Goal: Task Accomplishment & Management: Manage account settings

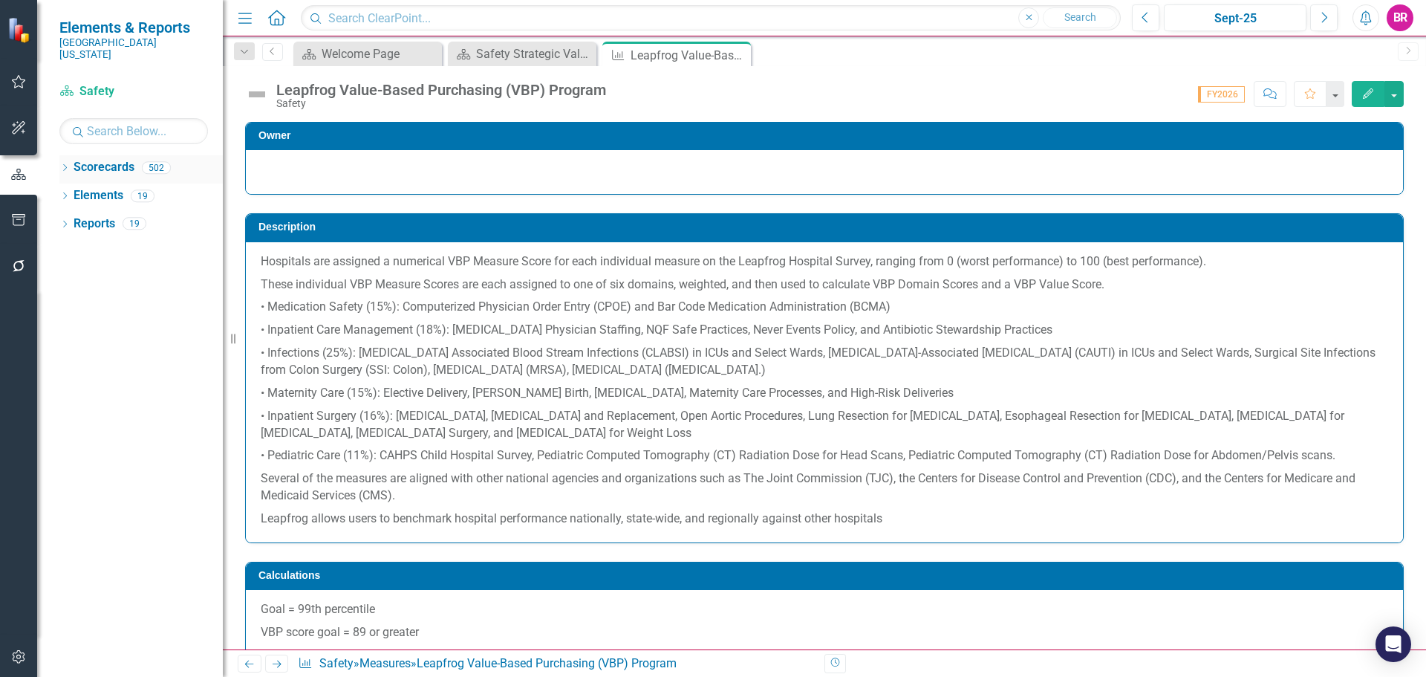
click at [62, 165] on icon "Dropdown" at bounding box center [64, 169] width 10 height 8
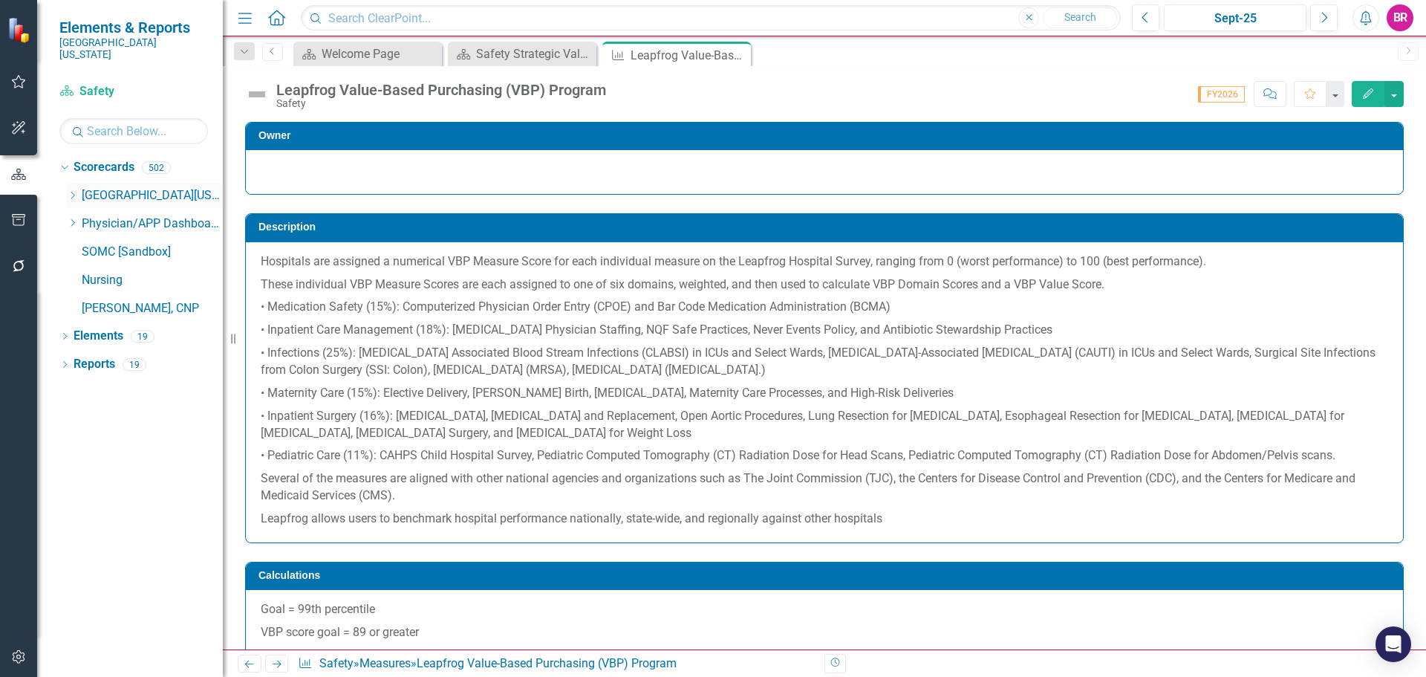
click at [70, 191] on icon "Dropdown" at bounding box center [72, 195] width 11 height 9
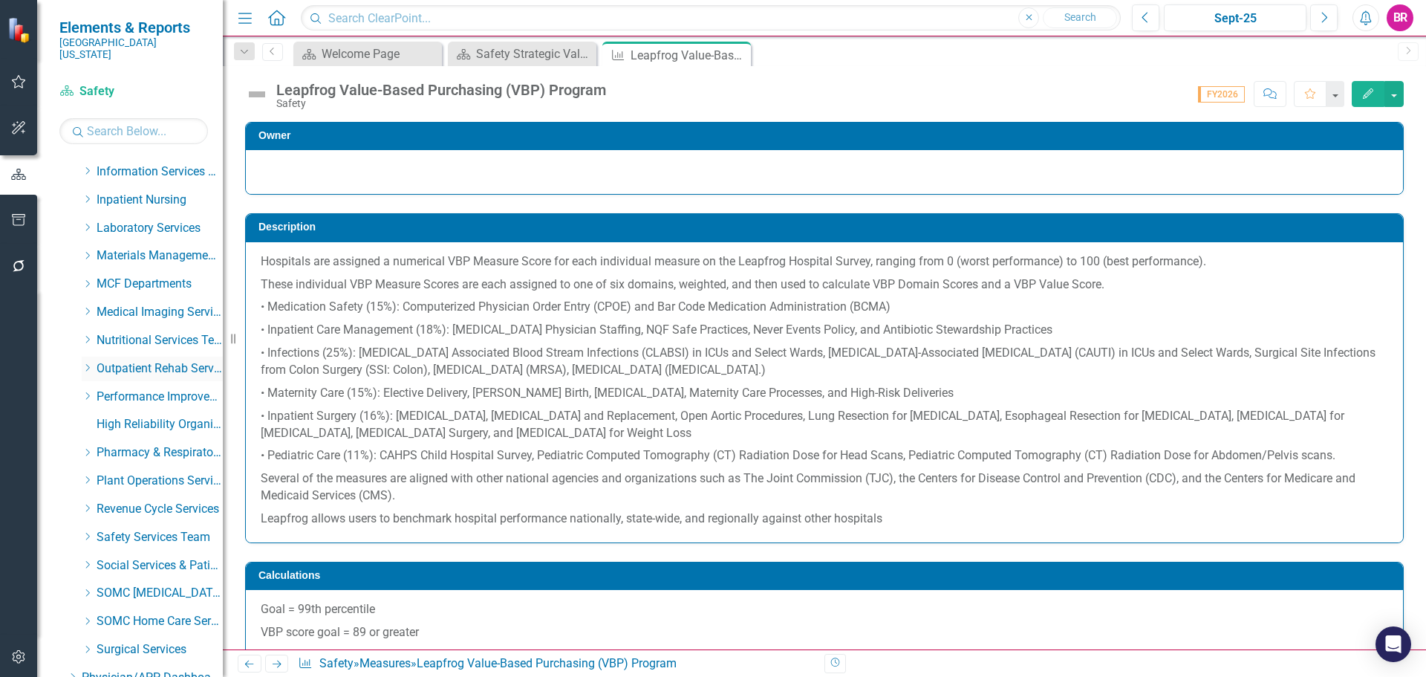
scroll to position [591, 0]
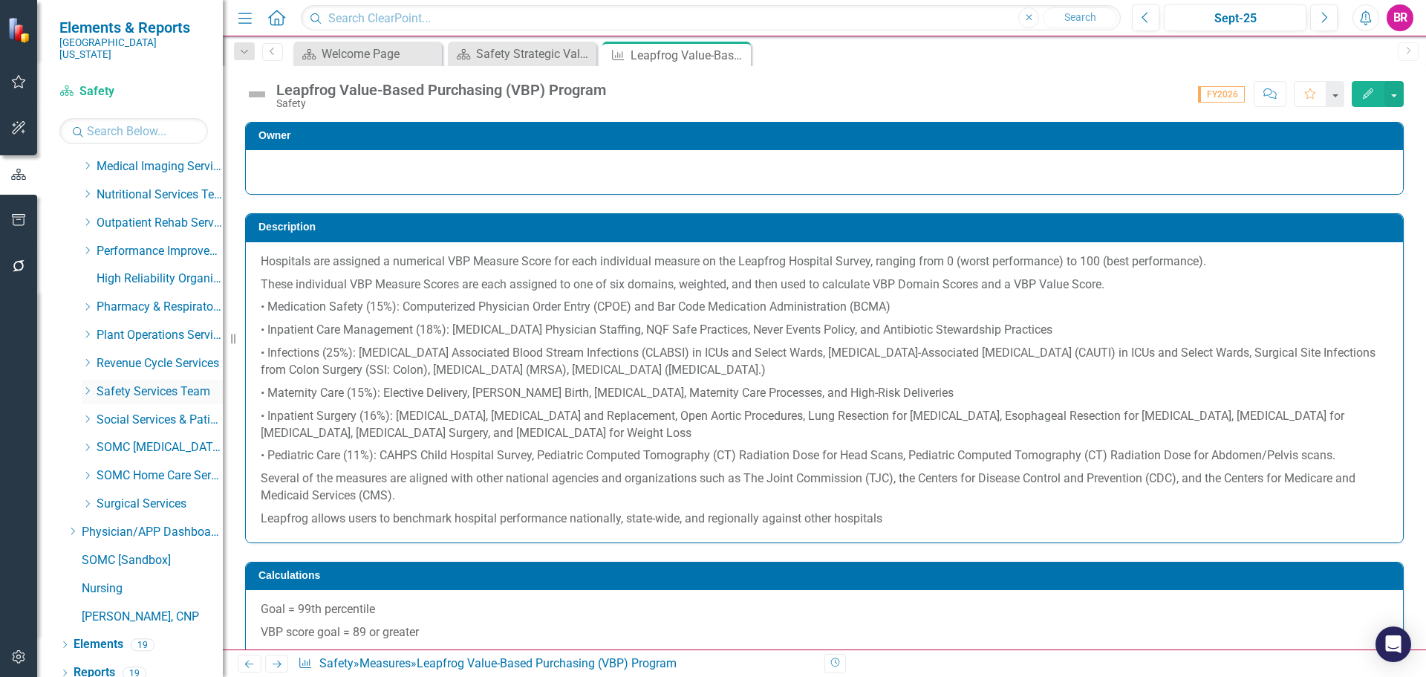
click at [85, 386] on icon "Dropdown" at bounding box center [87, 390] width 11 height 9
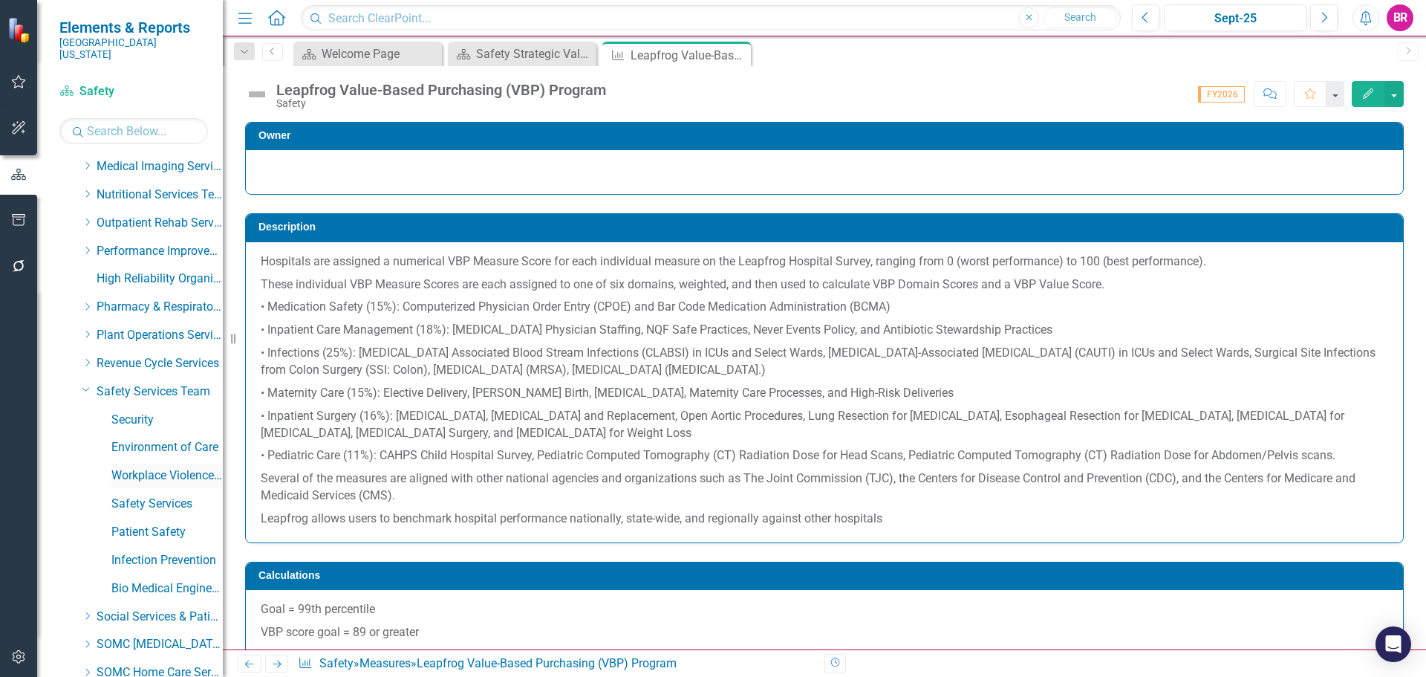
click at [188, 471] on link "Workplace Violence Prevention Team" at bounding box center [166, 475] width 111 height 17
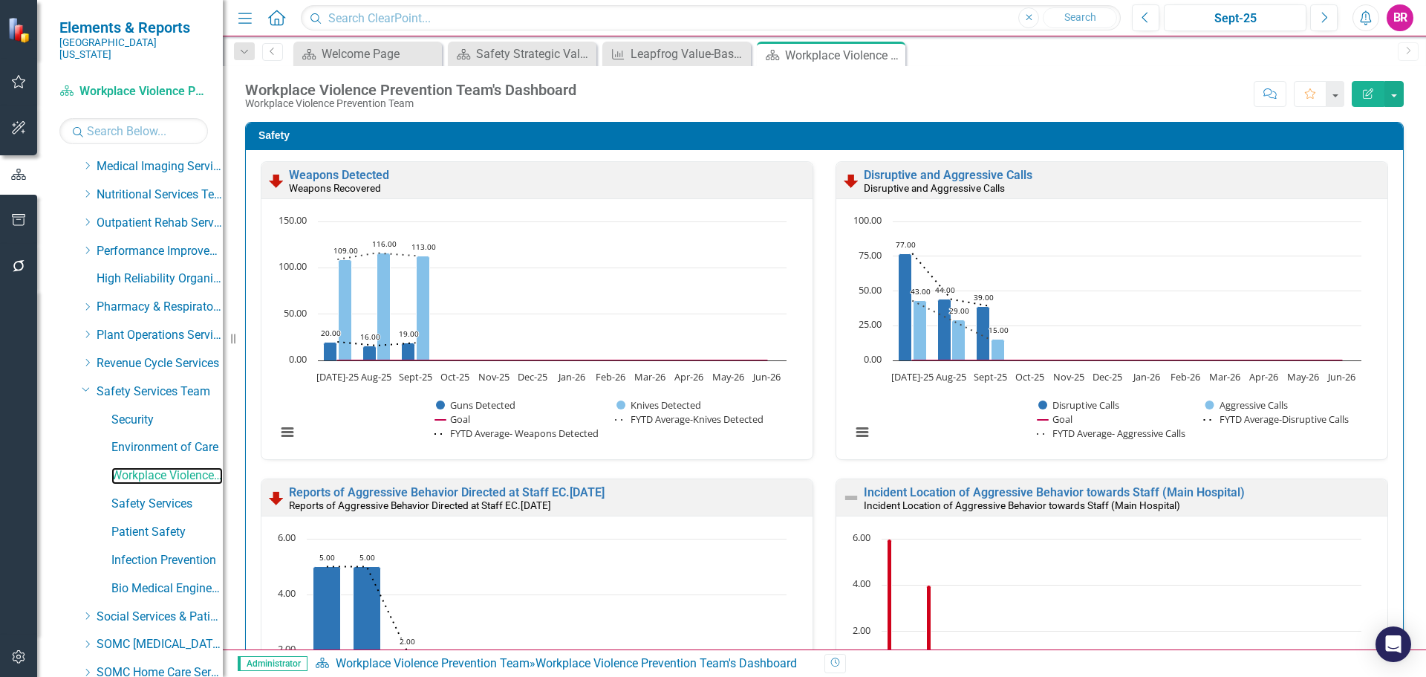
scroll to position [461, 0]
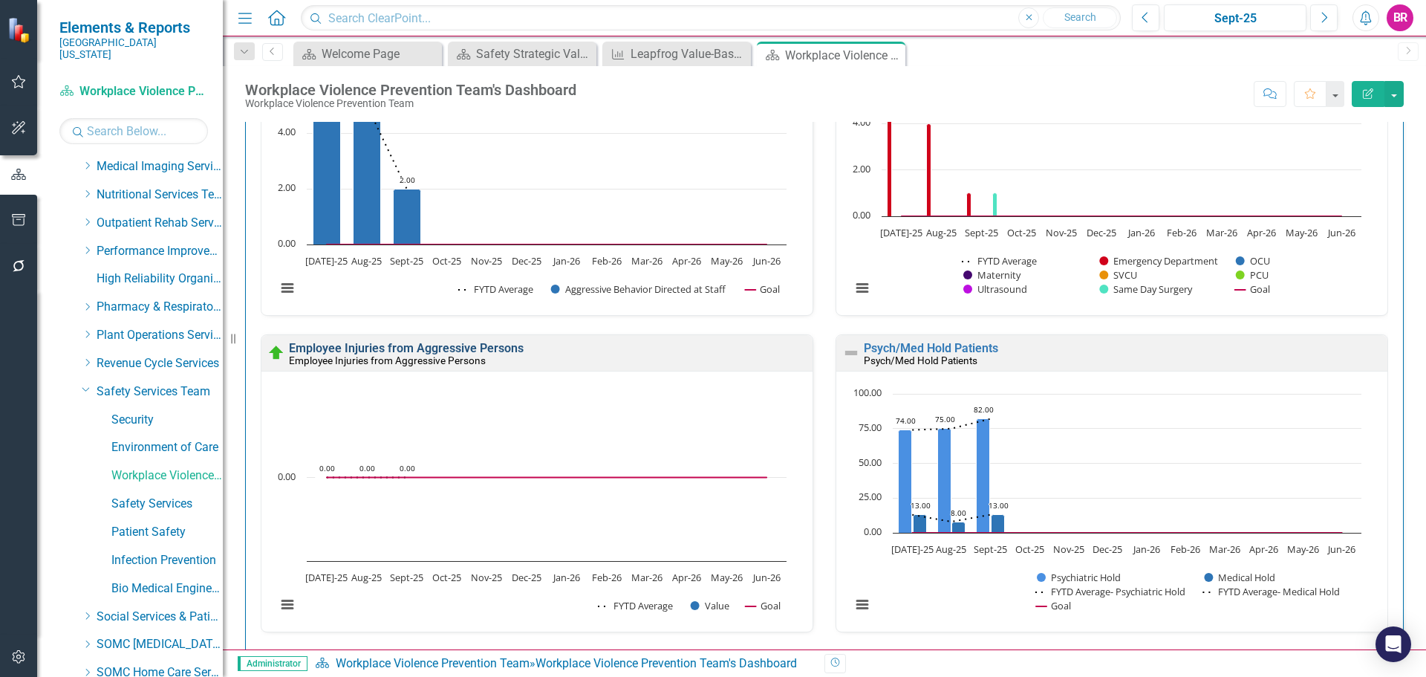
click at [485, 349] on link "Employee Injuries from Aggressive Persons" at bounding box center [406, 348] width 235 height 14
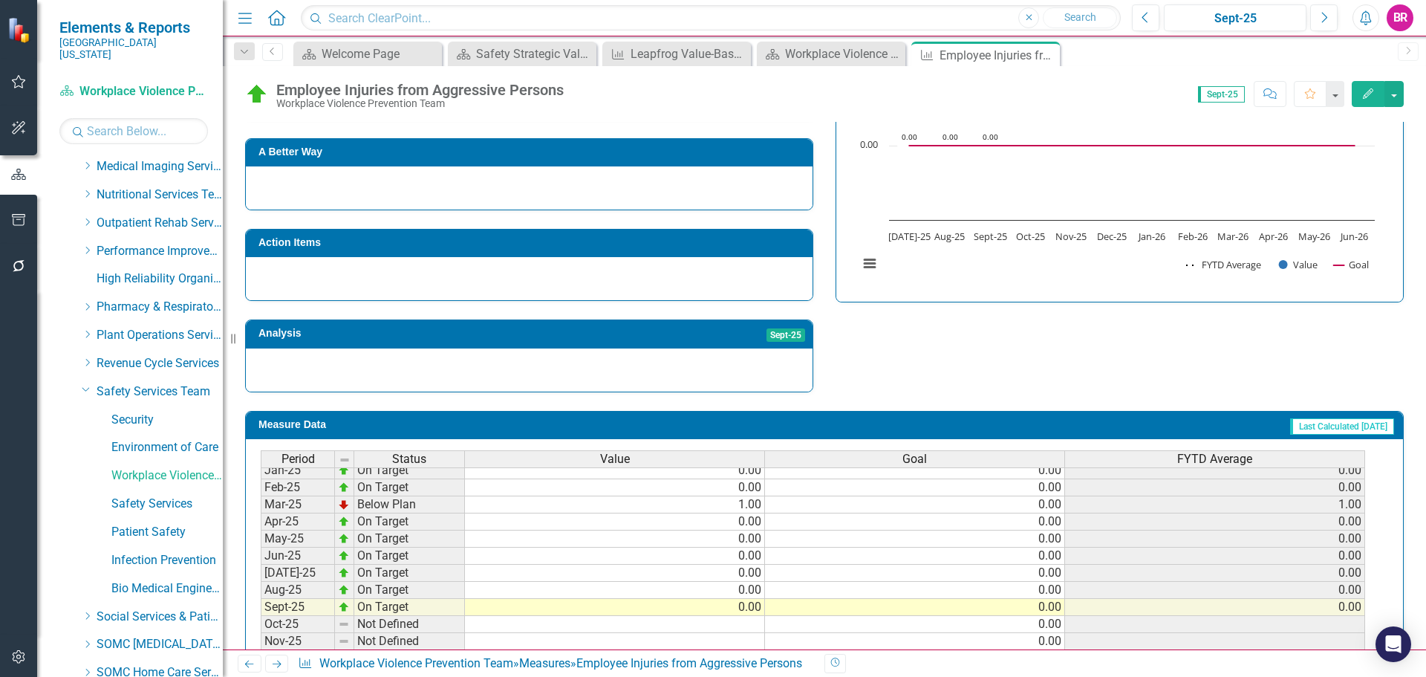
scroll to position [520, 0]
click at [748, 603] on tbody "Oct-23 Not Defined Nov-23 Not Defined Dec-23 Not Defined Jan-24 Not Defined Feb…" at bounding box center [813, 469] width 1105 height 530
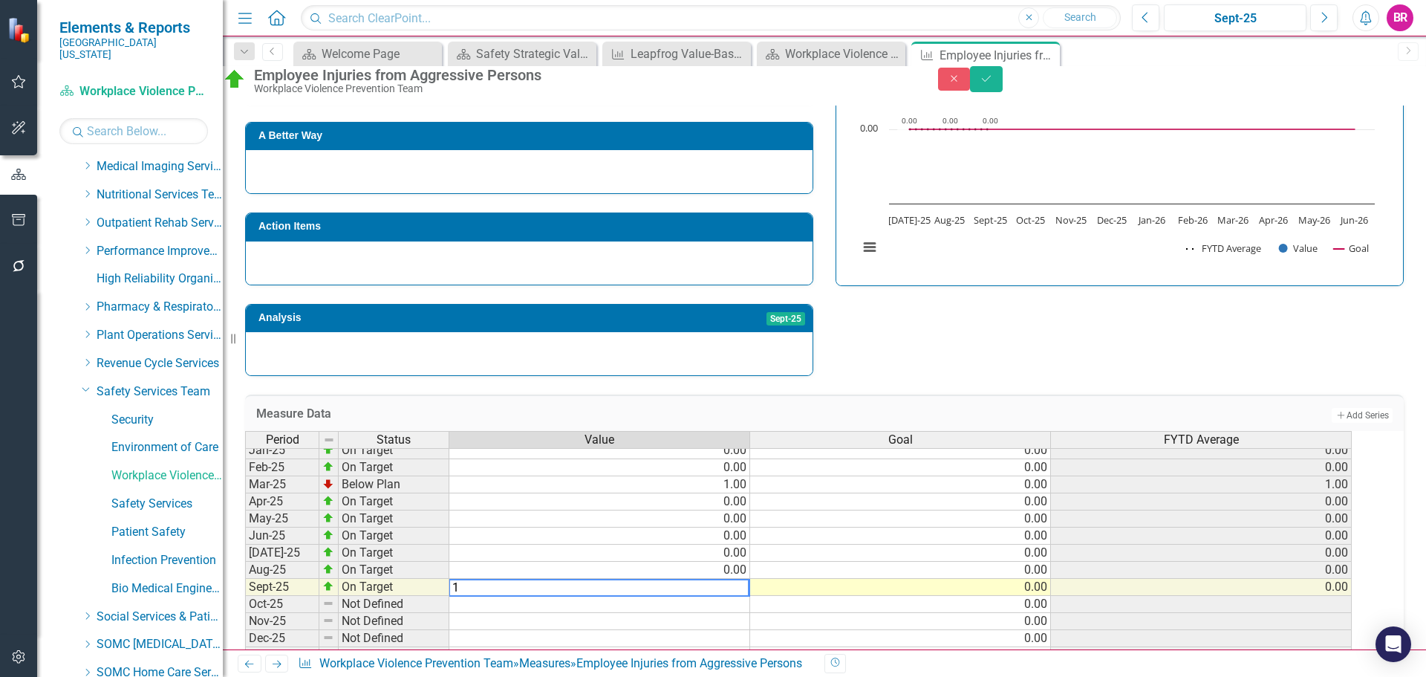
type textarea "1"
click at [1216, 357] on div "Strategic Values Safety Safety Services Team Q1.2026 A Better Way Action Items …" at bounding box center [824, 183] width 1181 height 387
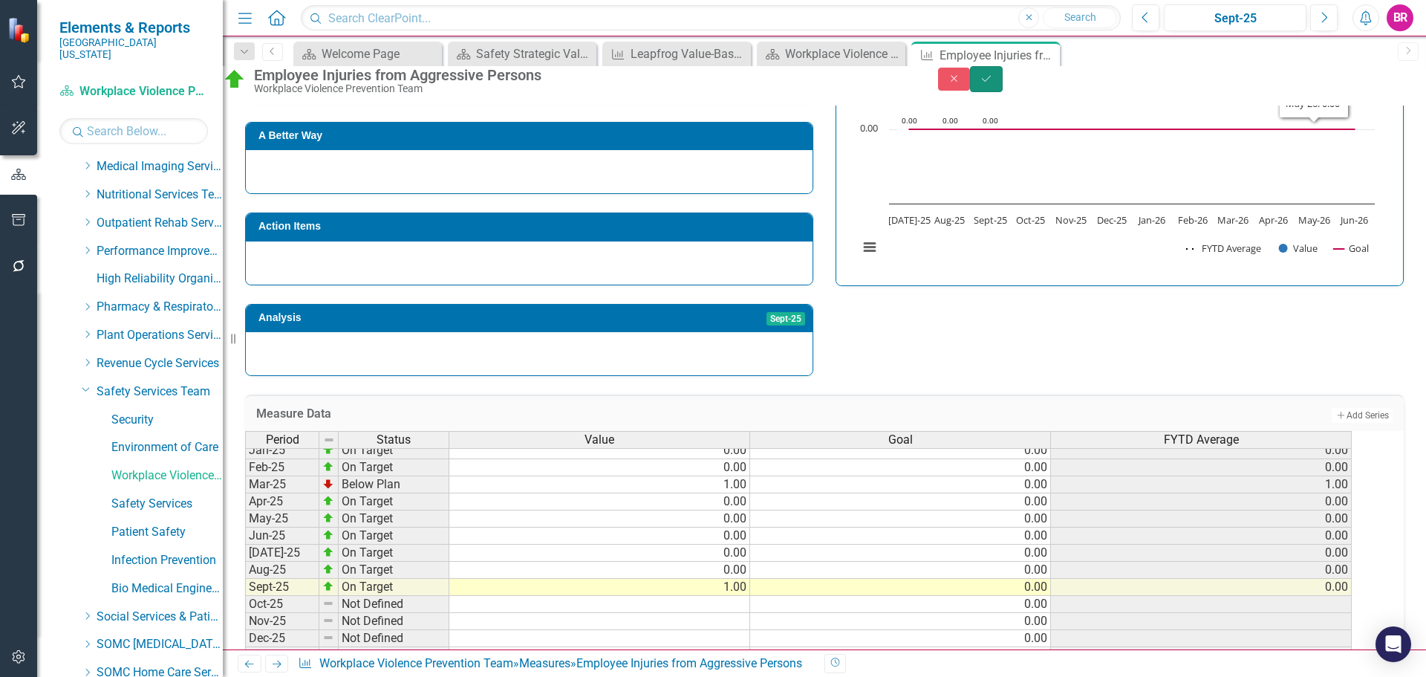
click at [1003, 92] on button "Save" at bounding box center [986, 79] width 33 height 26
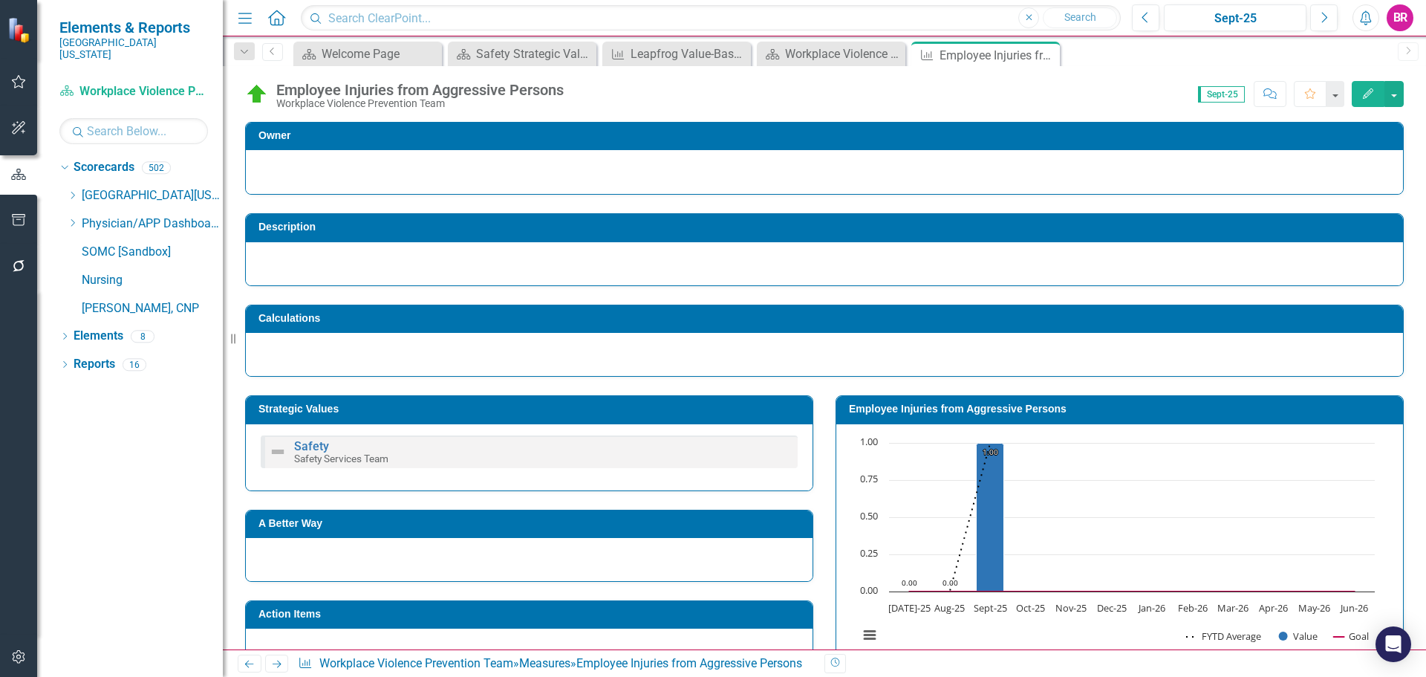
scroll to position [0, 0]
click at [1045, 51] on icon "Close" at bounding box center [1046, 55] width 15 height 12
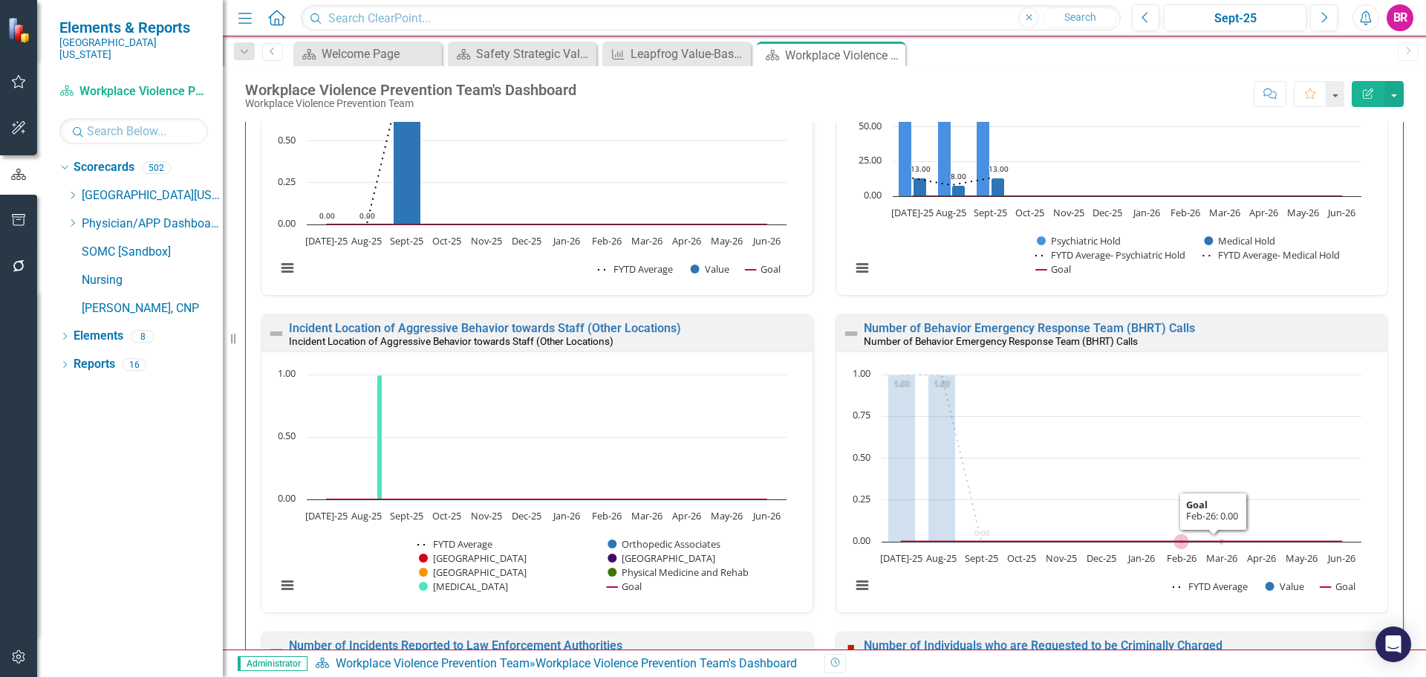
scroll to position [817, 0]
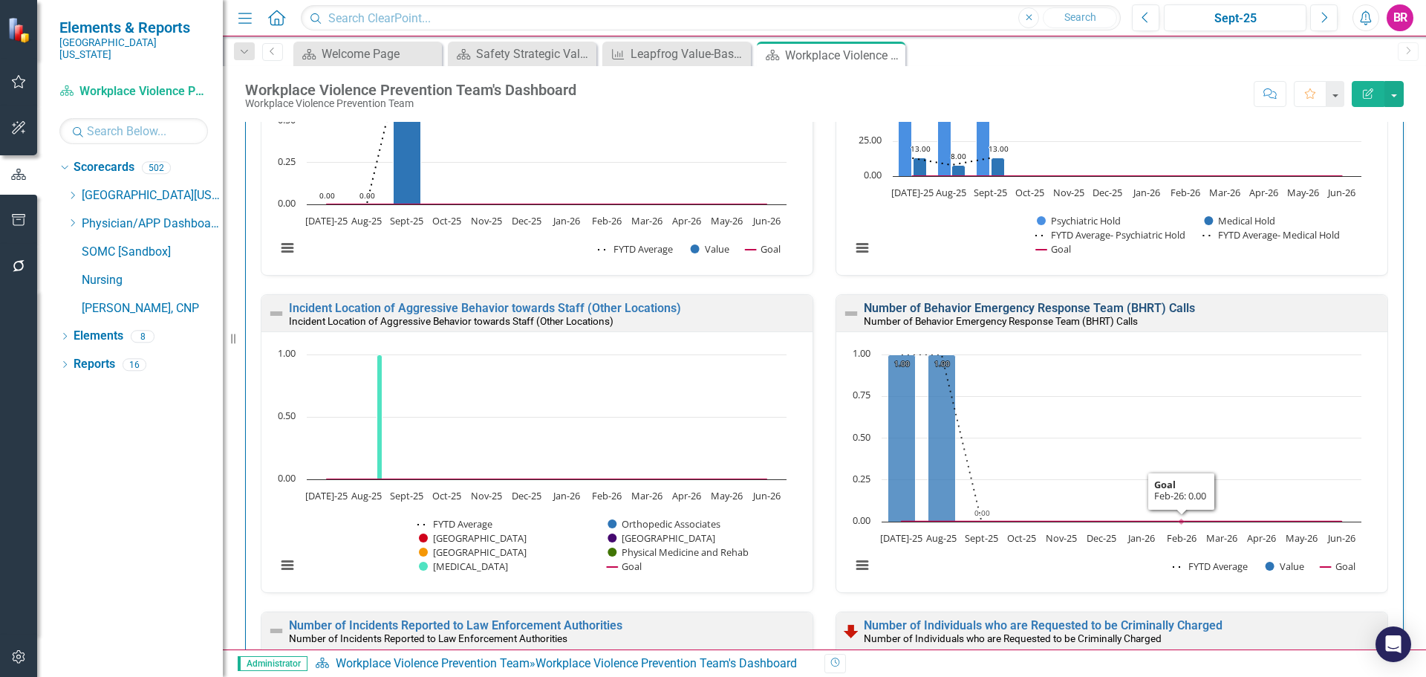
click at [1135, 304] on link "Number of Behavior Emergency Response Team (BHRT) Calls" at bounding box center [1029, 308] width 331 height 14
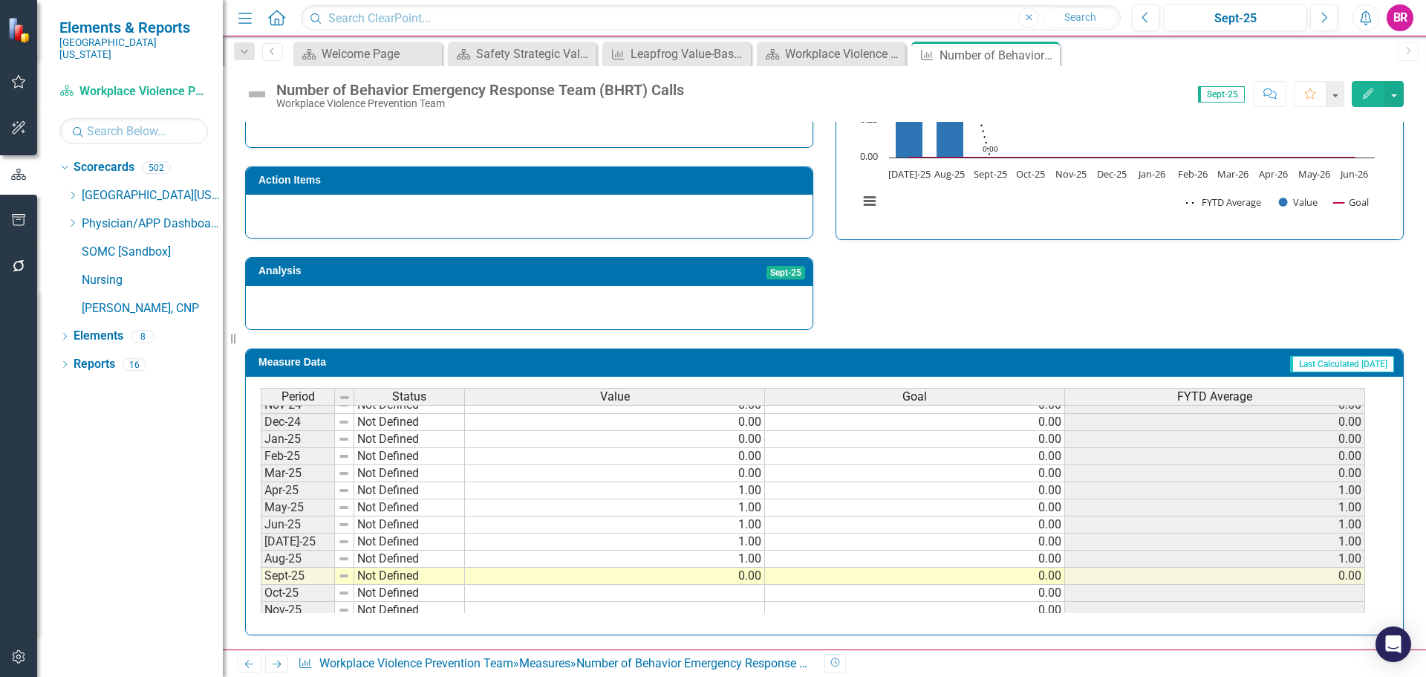
scroll to position [614, 0]
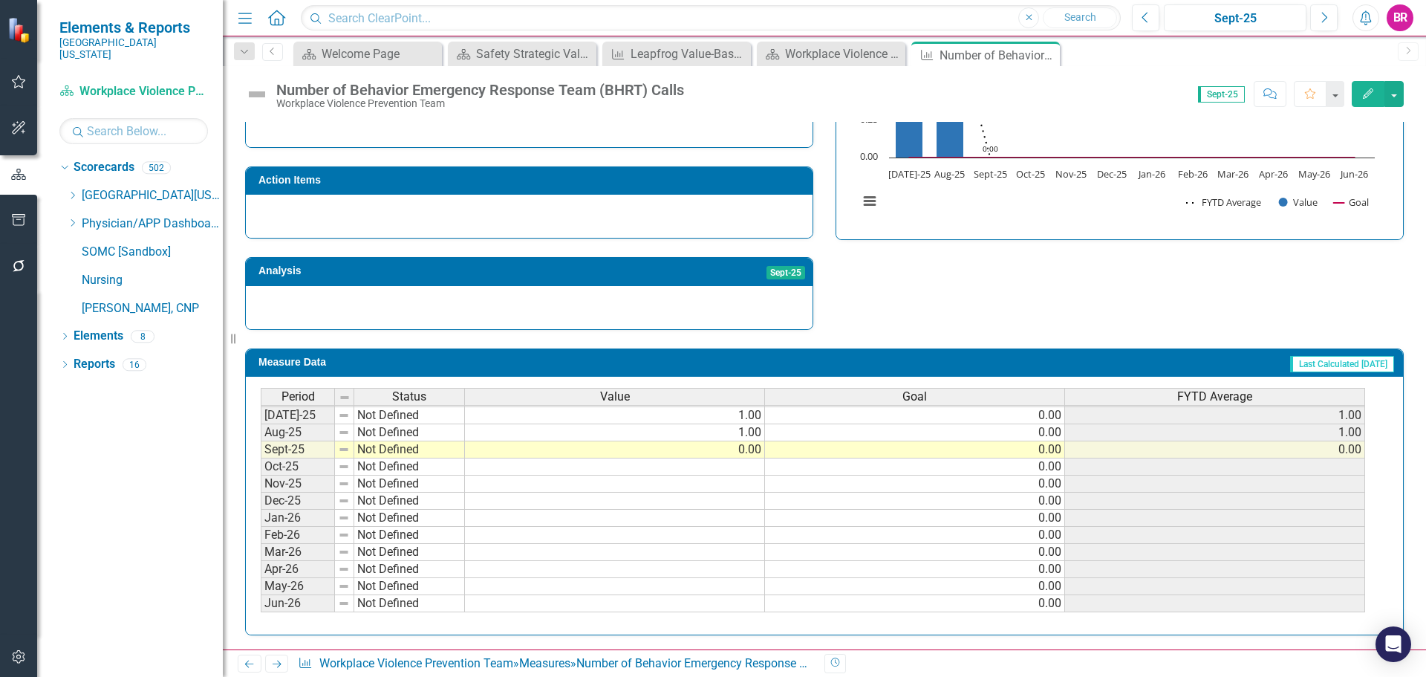
click at [761, 435] on tbody "Oct-23 Not Defined Nov-23 Not Defined Dec-23 Not Defined Jan-24 Not Defined Feb…" at bounding box center [813, 330] width 1105 height 565
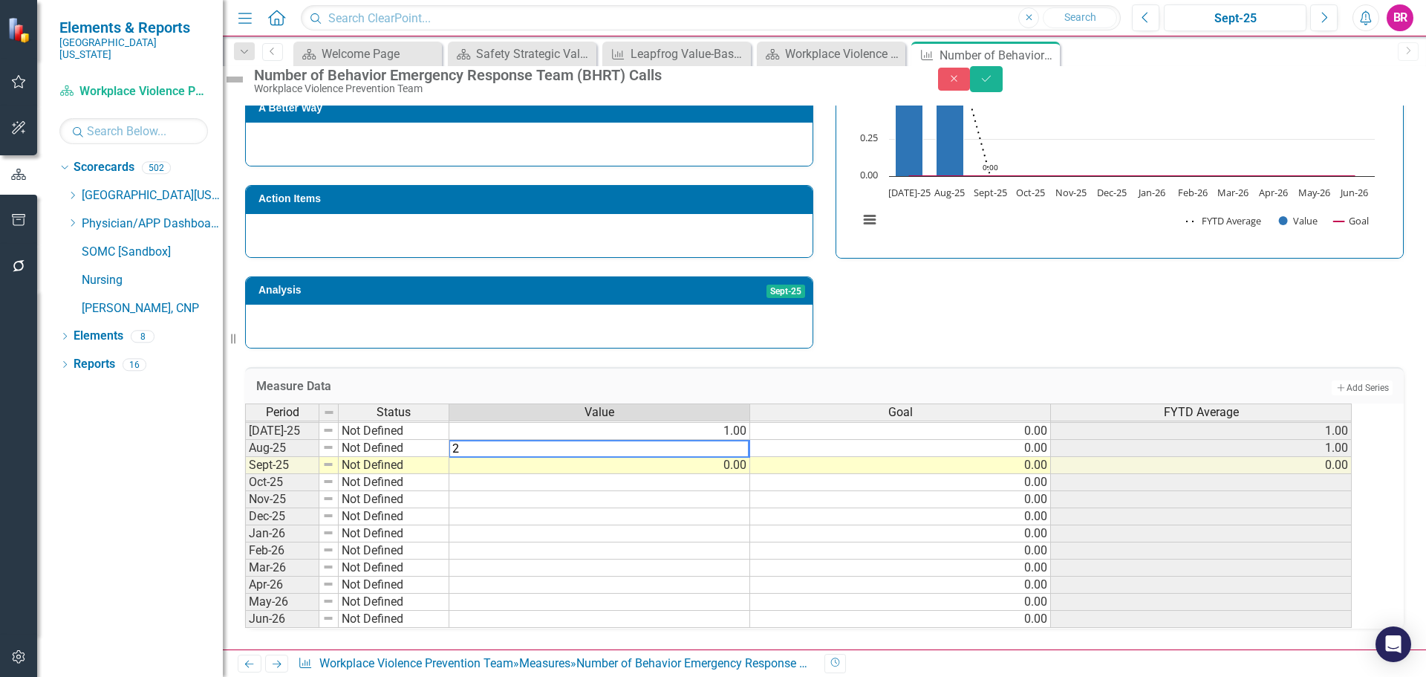
type textarea "2"
click at [902, 314] on div "Strategic Values Safety Safety Services Team Q1.2026 A Better Way Action Items …" at bounding box center [824, 155] width 1181 height 387
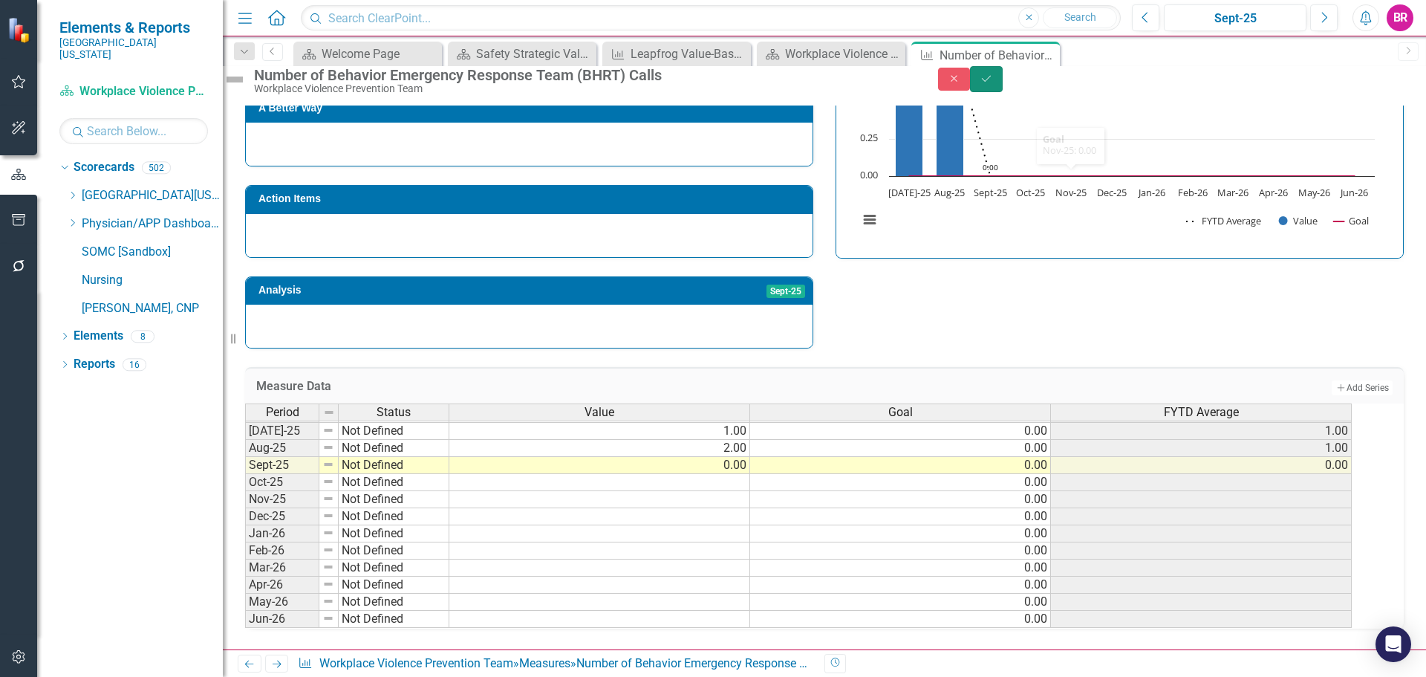
click at [1003, 92] on button "Save" at bounding box center [986, 79] width 33 height 26
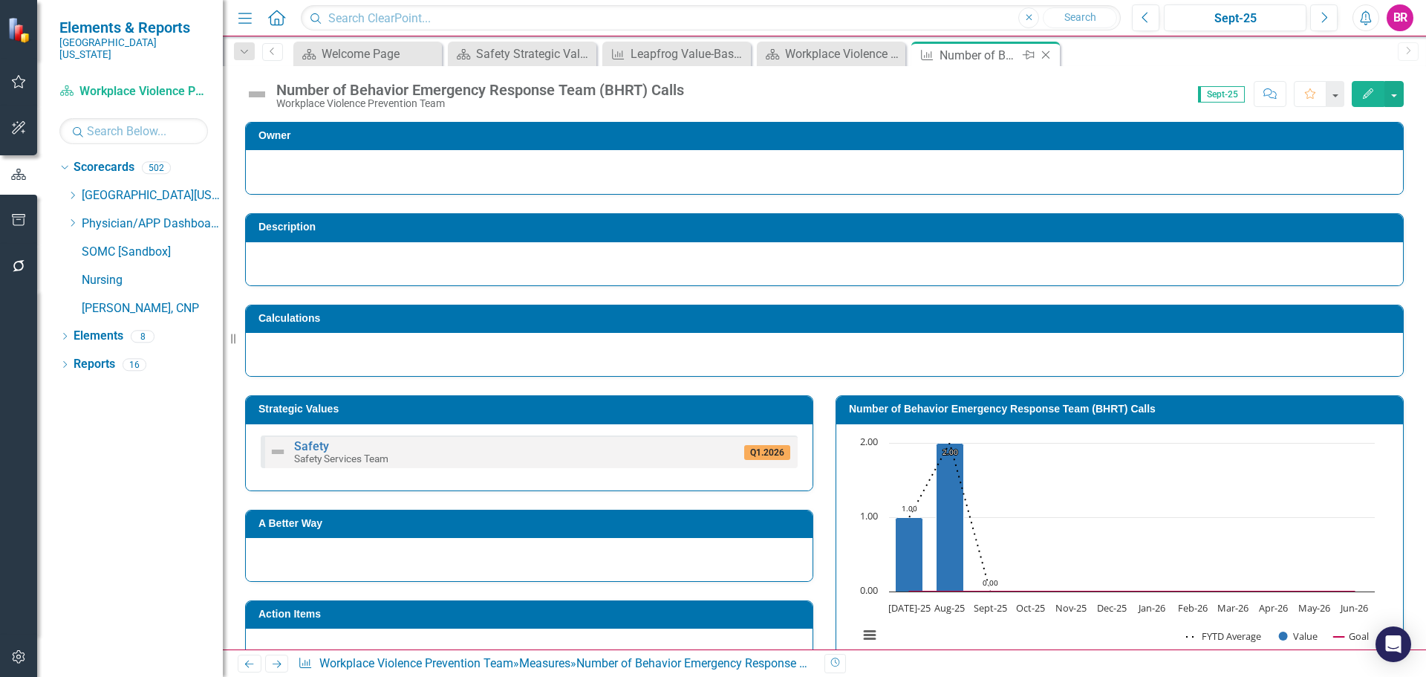
click at [1050, 56] on icon "Close" at bounding box center [1046, 55] width 15 height 12
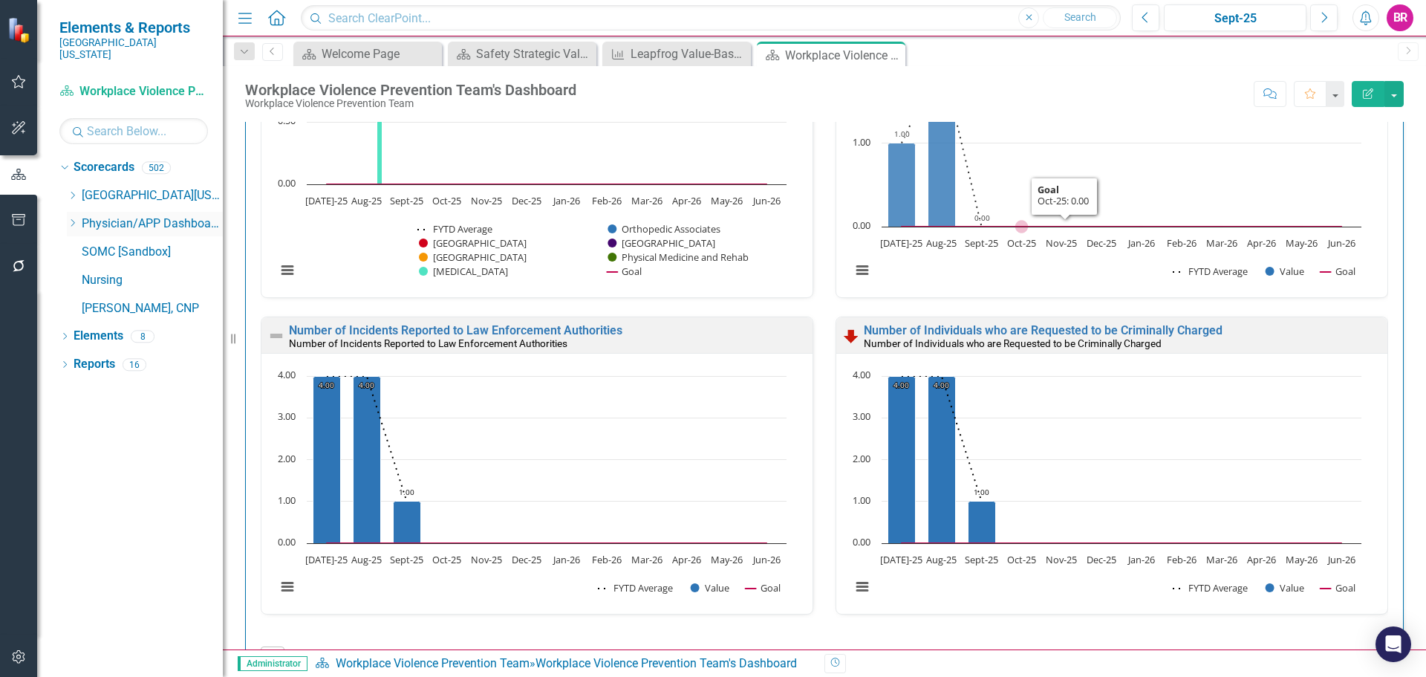
scroll to position [1114, 0]
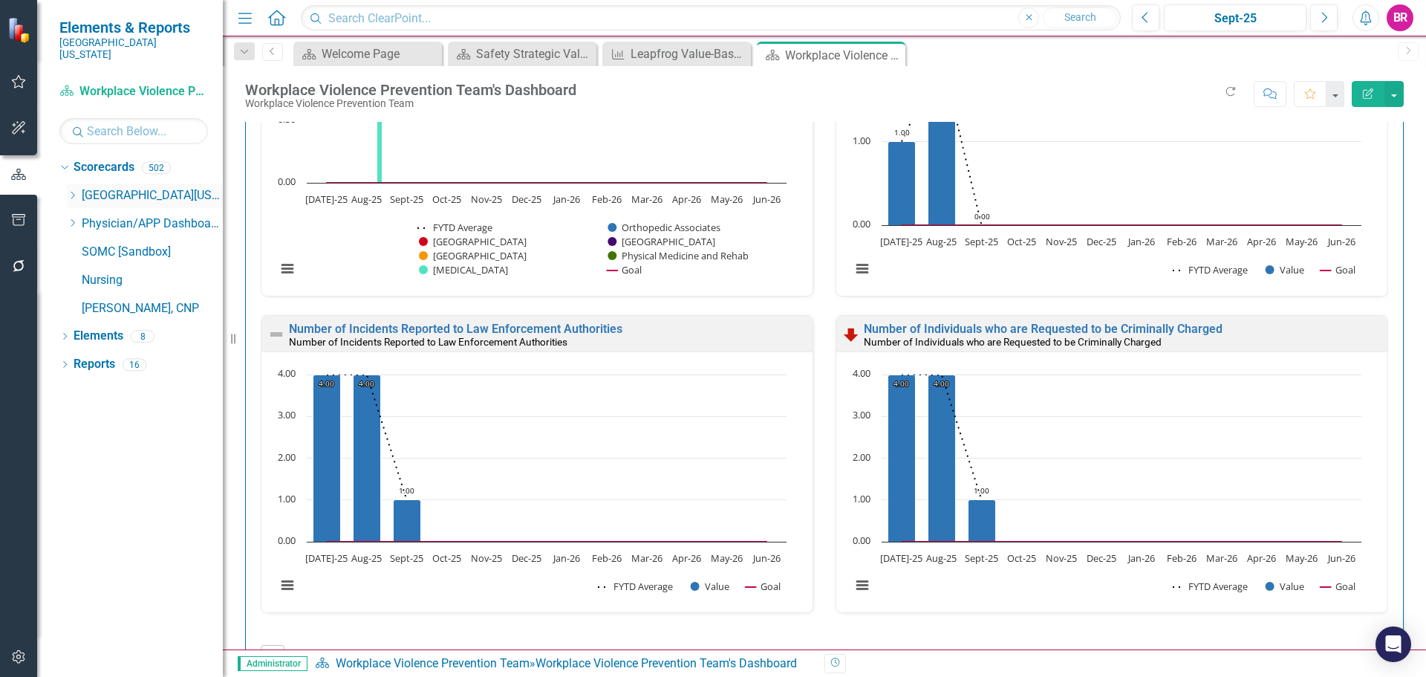
click at [70, 191] on icon "Dropdown" at bounding box center [72, 195] width 11 height 9
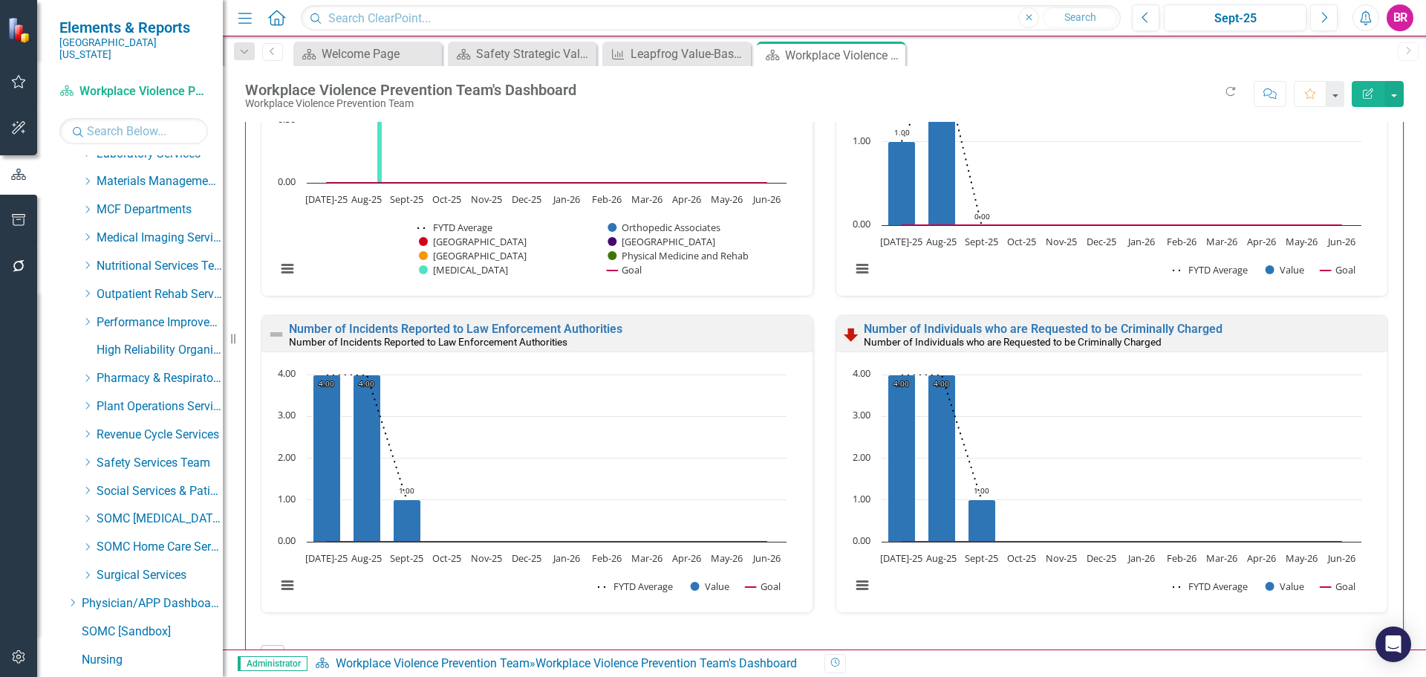
scroll to position [591, 0]
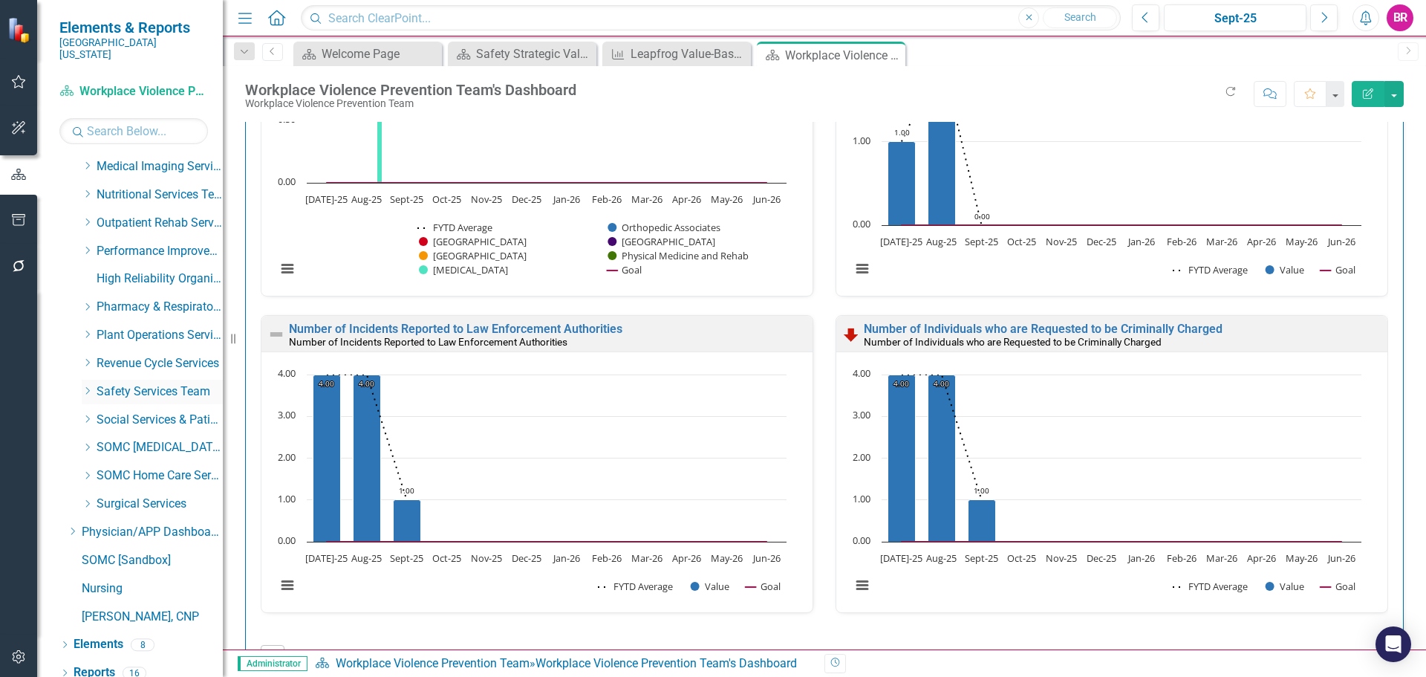
click at [85, 386] on icon "Dropdown" at bounding box center [87, 390] width 11 height 9
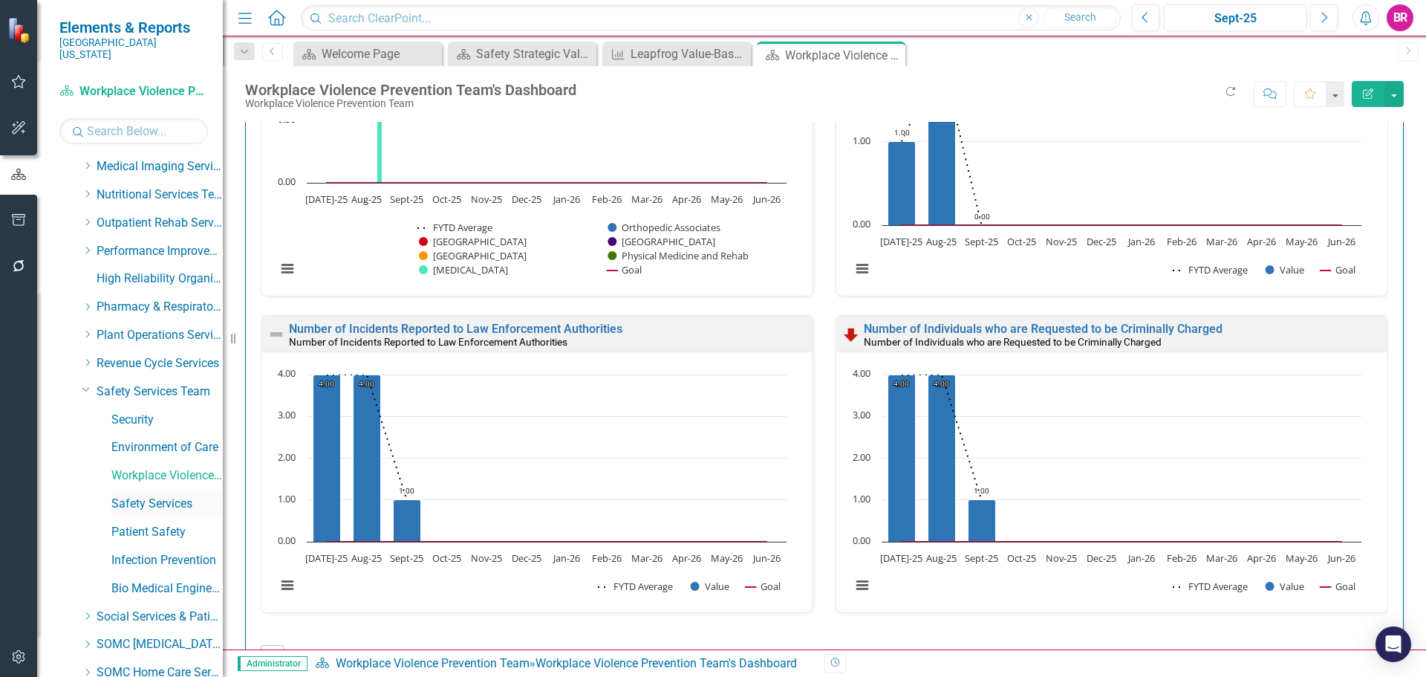
click at [171, 496] on link "Safety Services" at bounding box center [166, 504] width 111 height 17
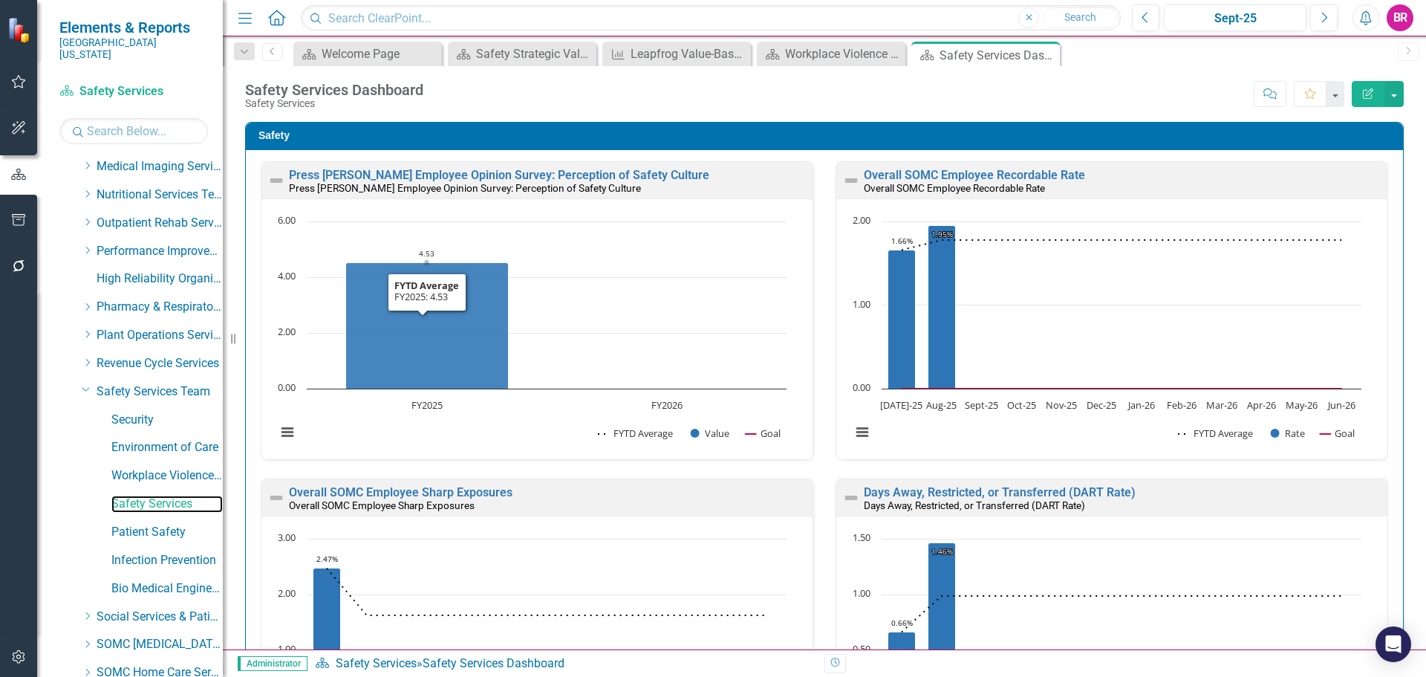
scroll to position [1, 0]
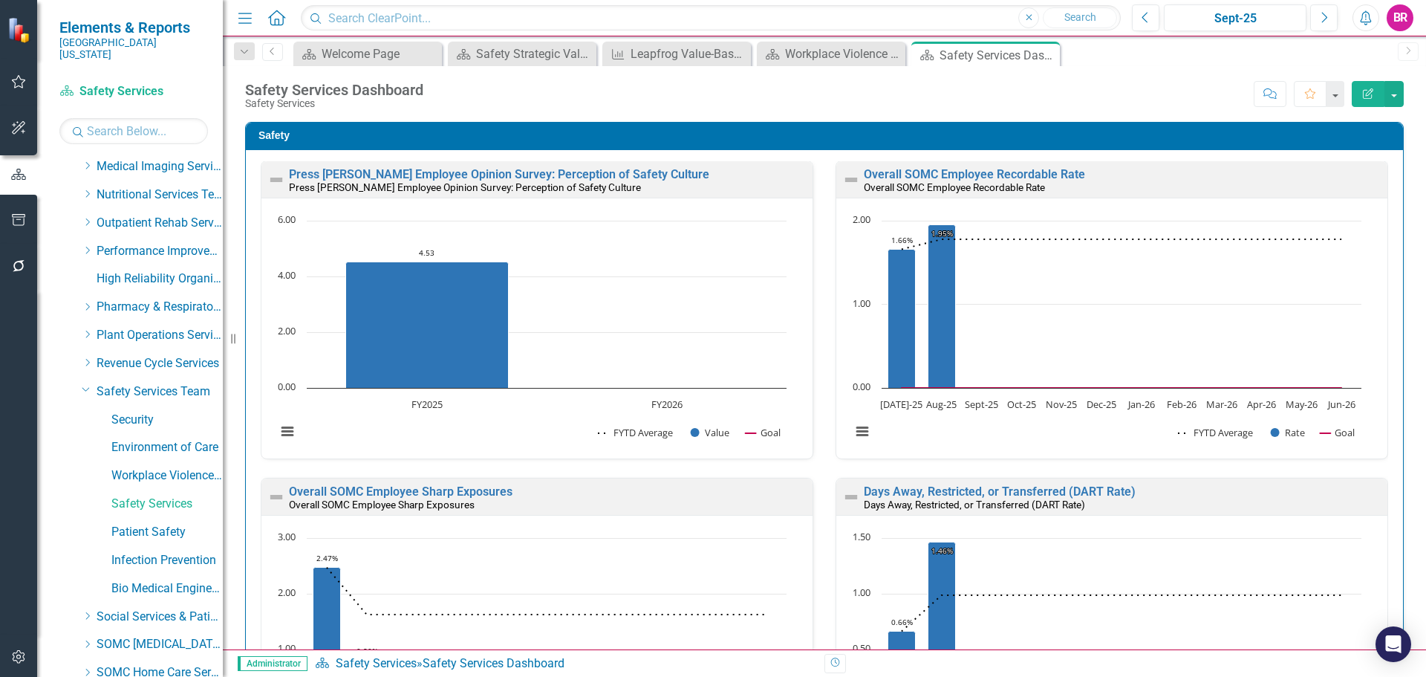
click at [825, 345] on div "Overall SOMC Employee Recordable Rate Overall SOMC Employee Recordable Rate Loa…" at bounding box center [1112, 318] width 575 height 317
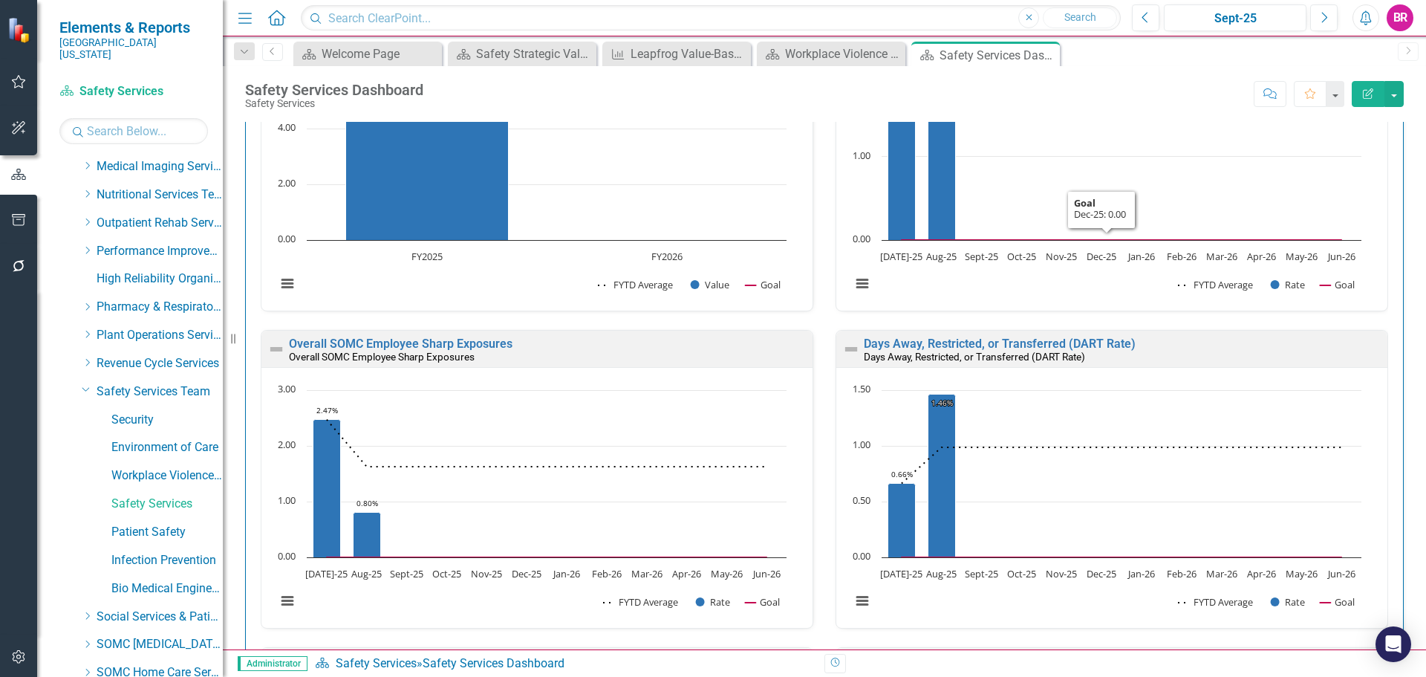
scroll to position [0, 0]
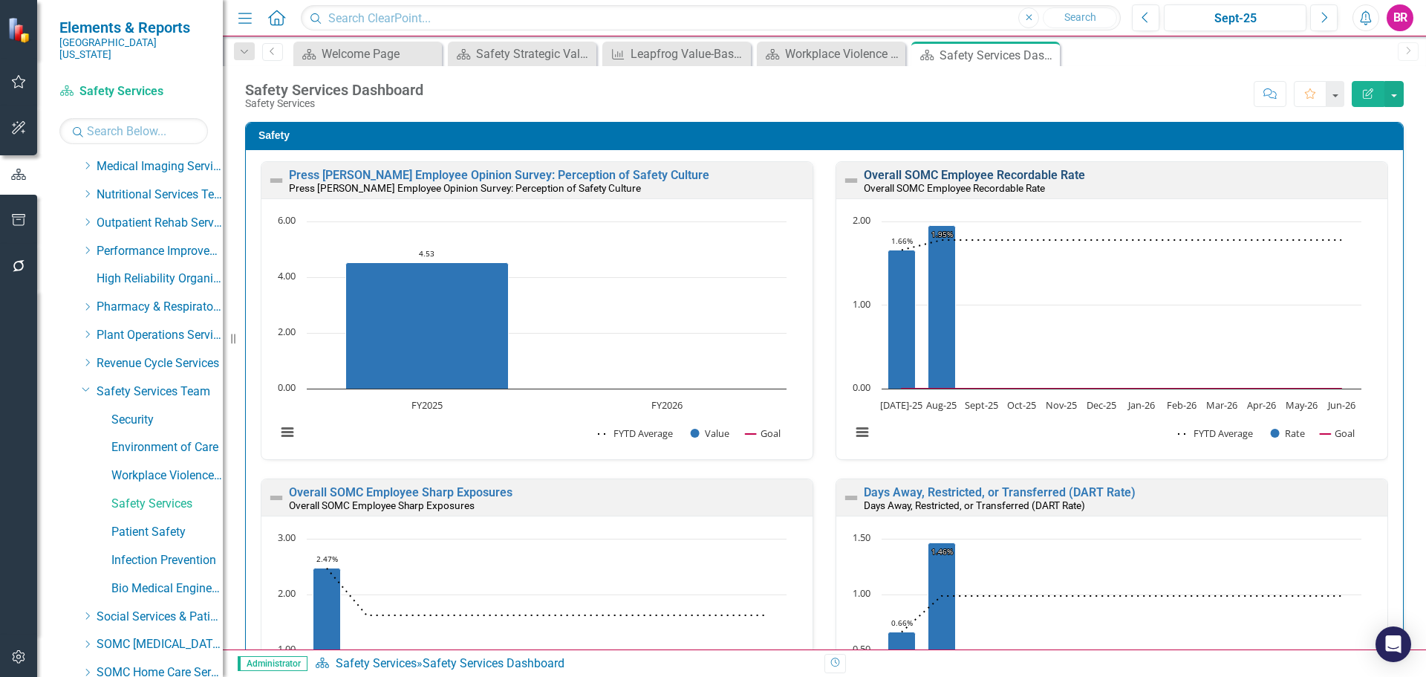
click at [982, 177] on link "Overall SOMC Employee Recordable Rate" at bounding box center [974, 175] width 221 height 14
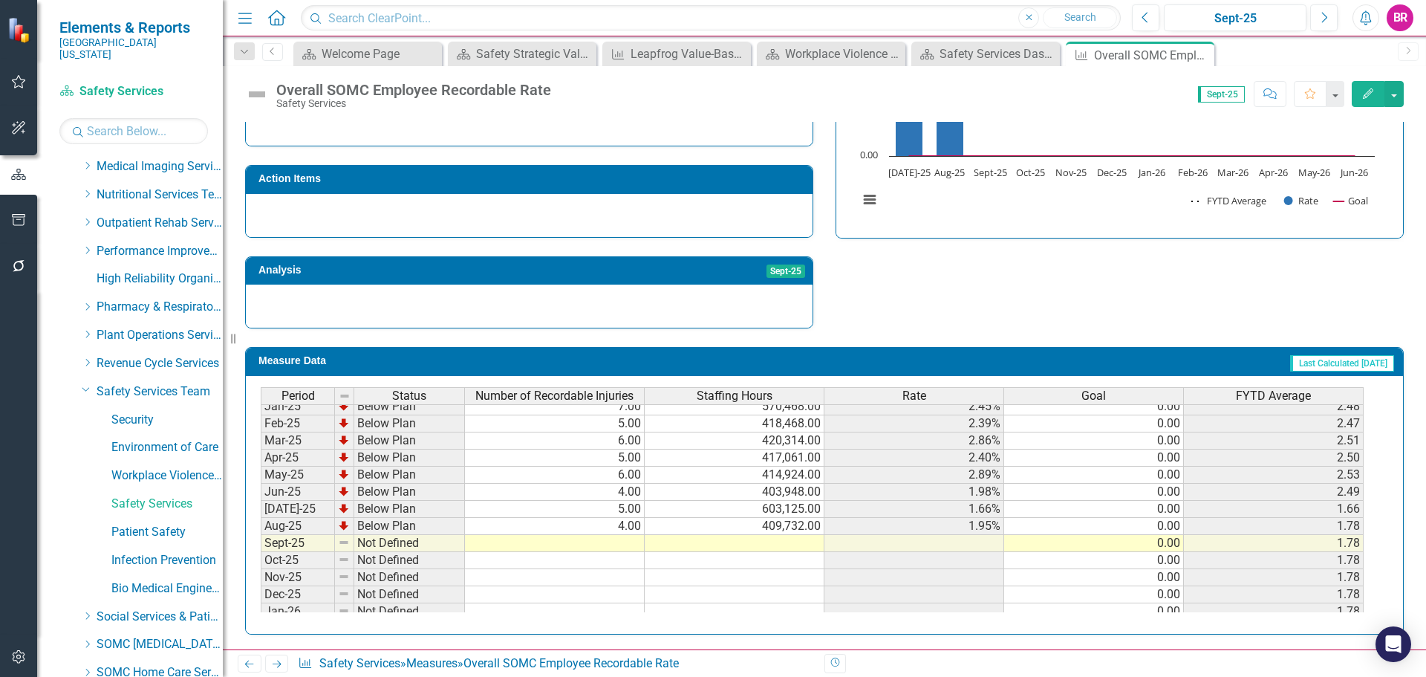
scroll to position [614, 0]
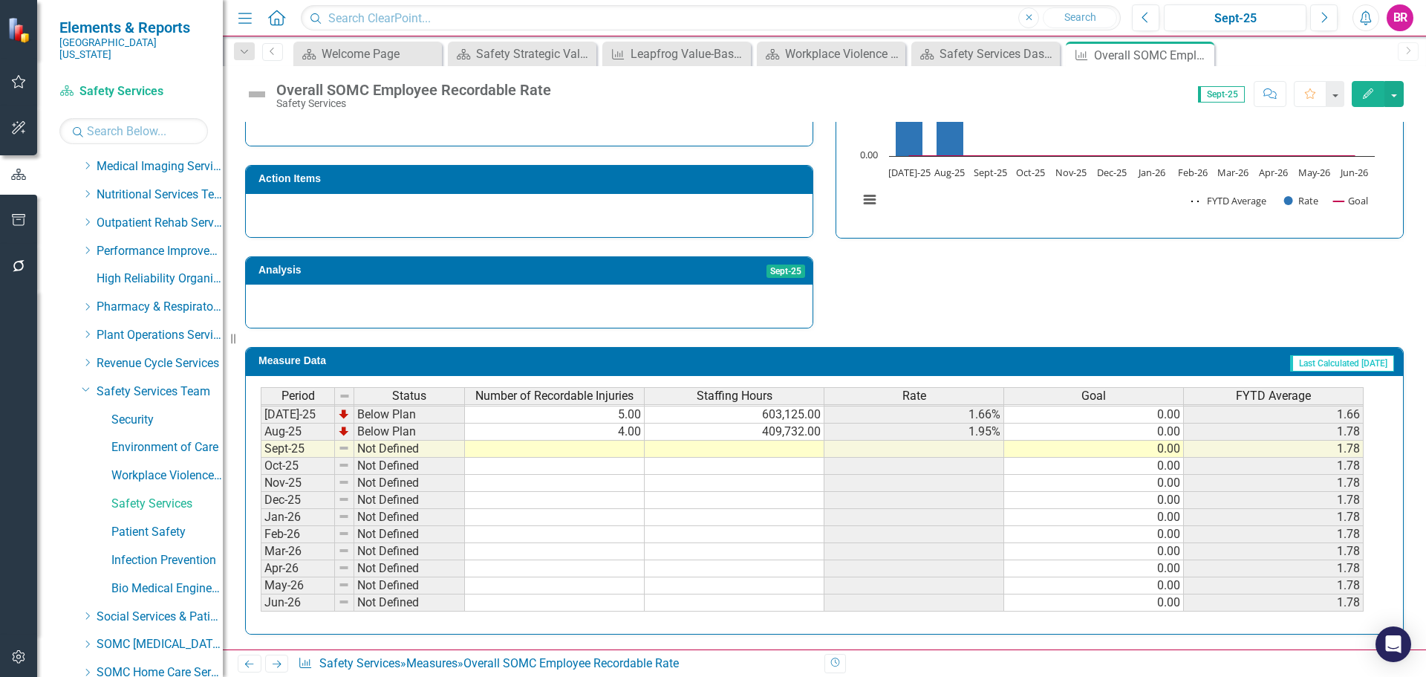
click at [1176, 416] on tbody "Dec-23 Below Plan 5.00 405,862.00 2.46% 0.00 3.05 Jan-24 Below Plan 6.00 449,60…" at bounding box center [812, 346] width 1103 height 530
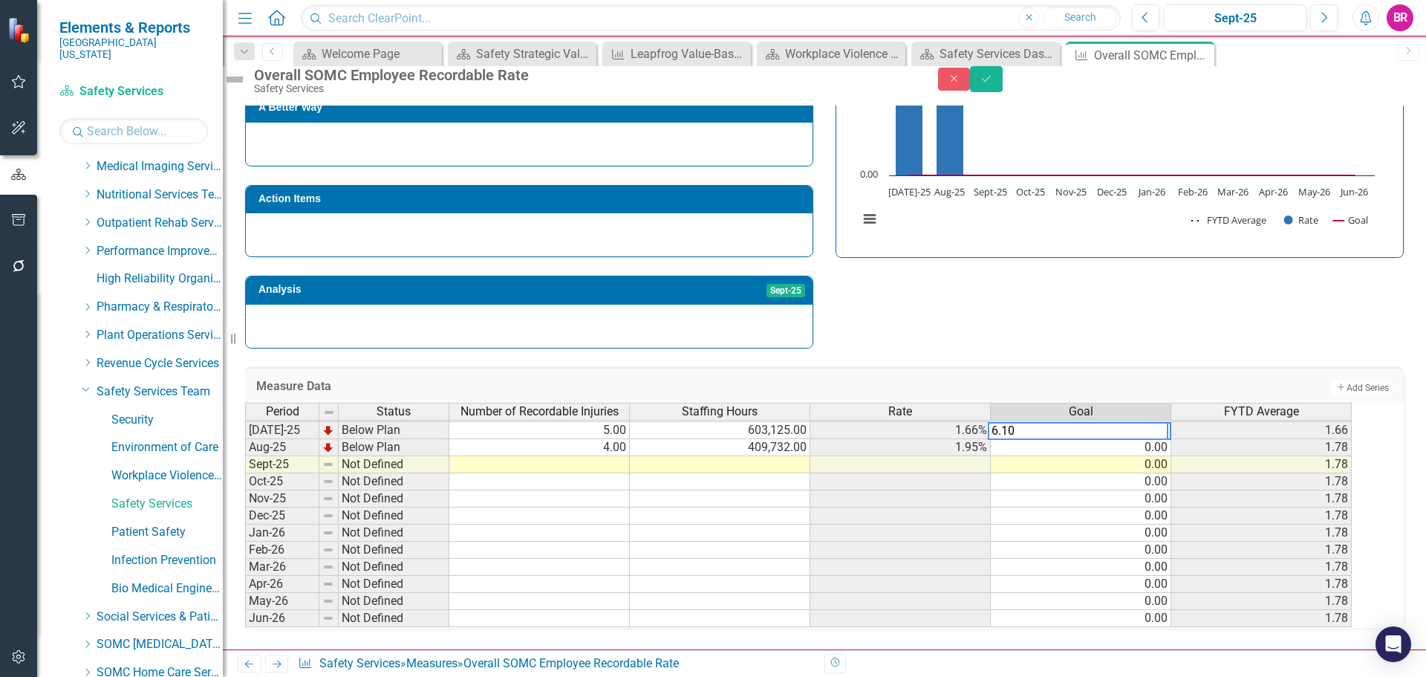
type textarea "6.10"
click at [1020, 299] on div "Strategic Values Safety Safety Services Team Q1.2026 A Better Way Action Items …" at bounding box center [824, 154] width 1181 height 387
click at [1172, 426] on td "6.10" at bounding box center [1081, 430] width 181 height 17
drag, startPoint x: 1184, startPoint y: 431, endPoint x: 1183, endPoint y: 608, distance: 176.8
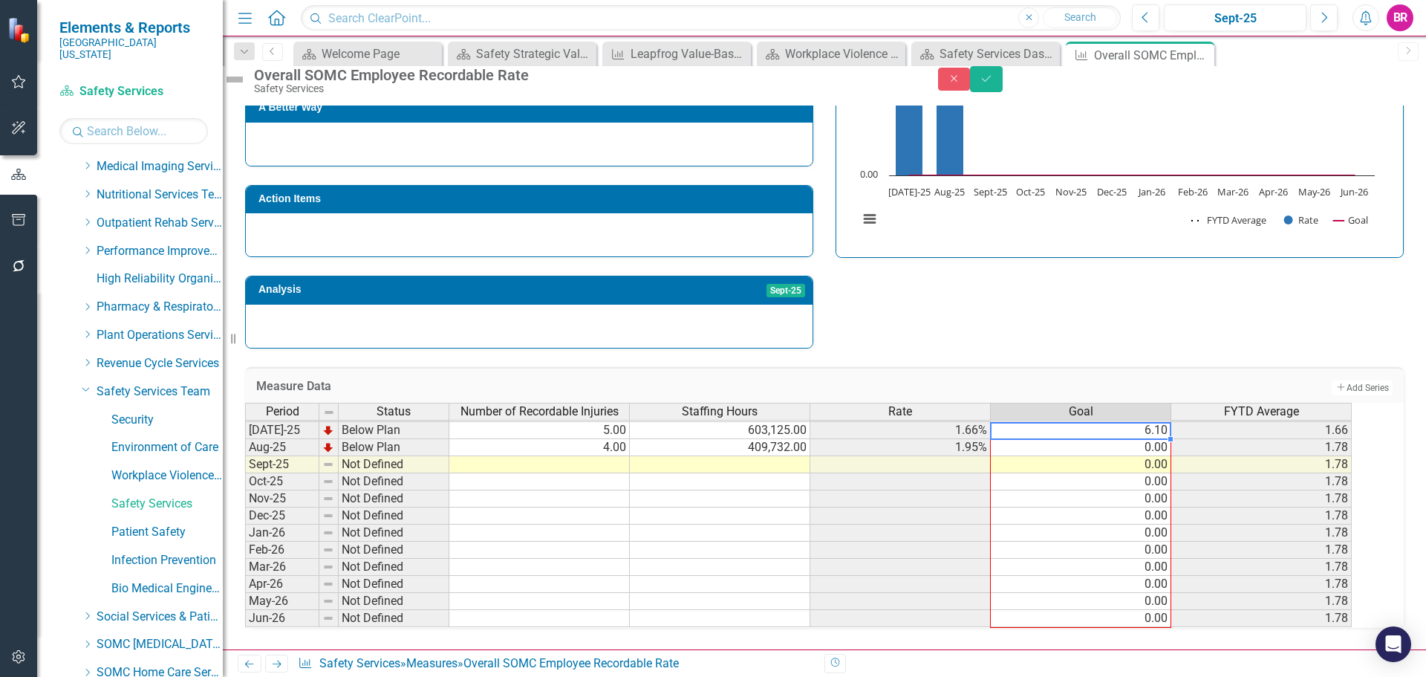
click at [245, 608] on div "Period Status Number of Recordable Injuries Staffing Hours Rate Goal FYTD Avera…" at bounding box center [245, 404] width 0 height 446
click at [1255, 292] on div "Strategic Values Safety Safety Services Team Q1.2026 A Better Way Action Items …" at bounding box center [824, 154] width 1181 height 387
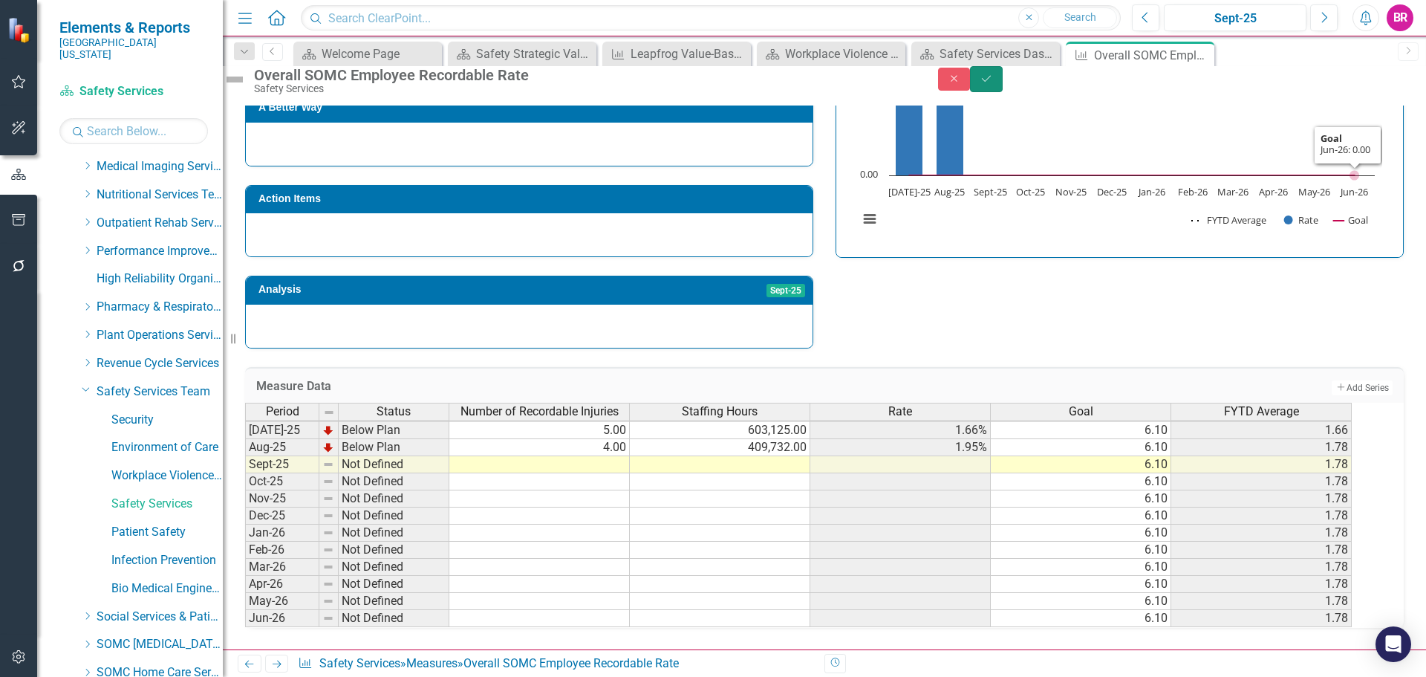
click at [1003, 79] on button "Save" at bounding box center [986, 79] width 33 height 26
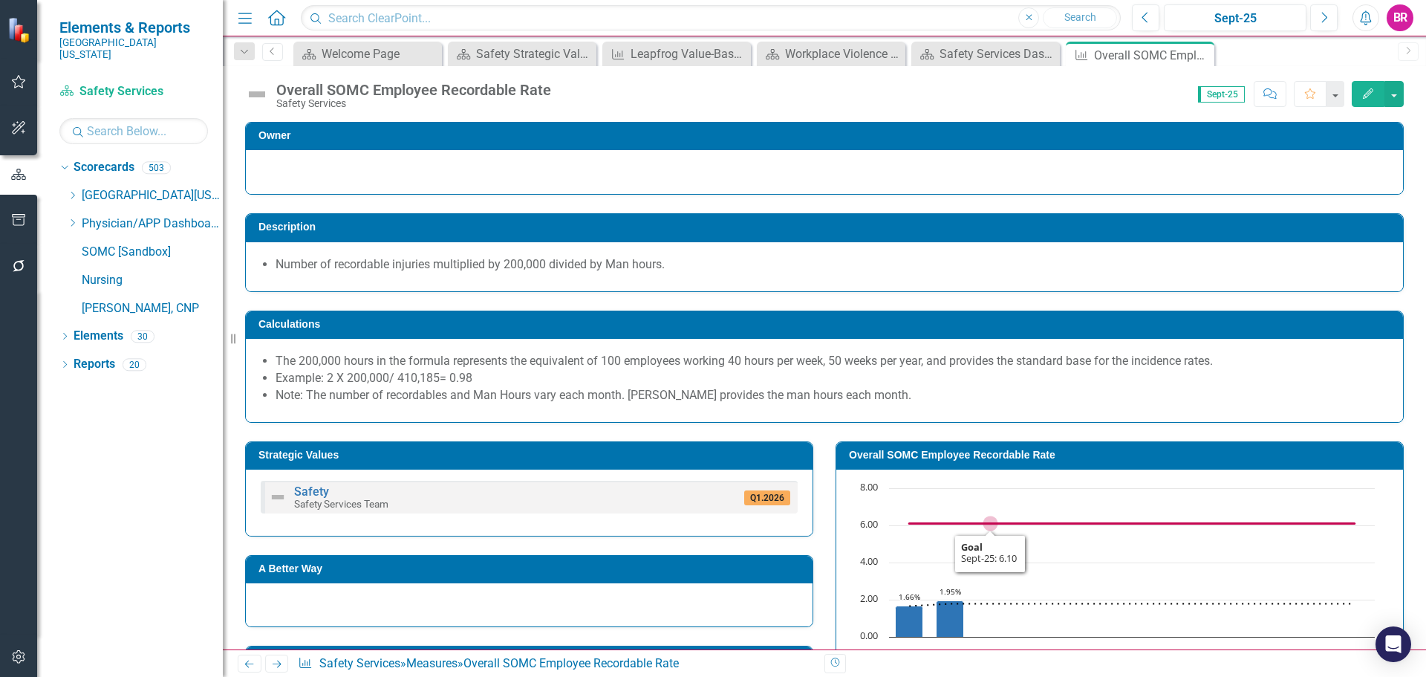
scroll to position [0, 0]
click at [1201, 53] on icon "Close" at bounding box center [1200, 55] width 15 height 12
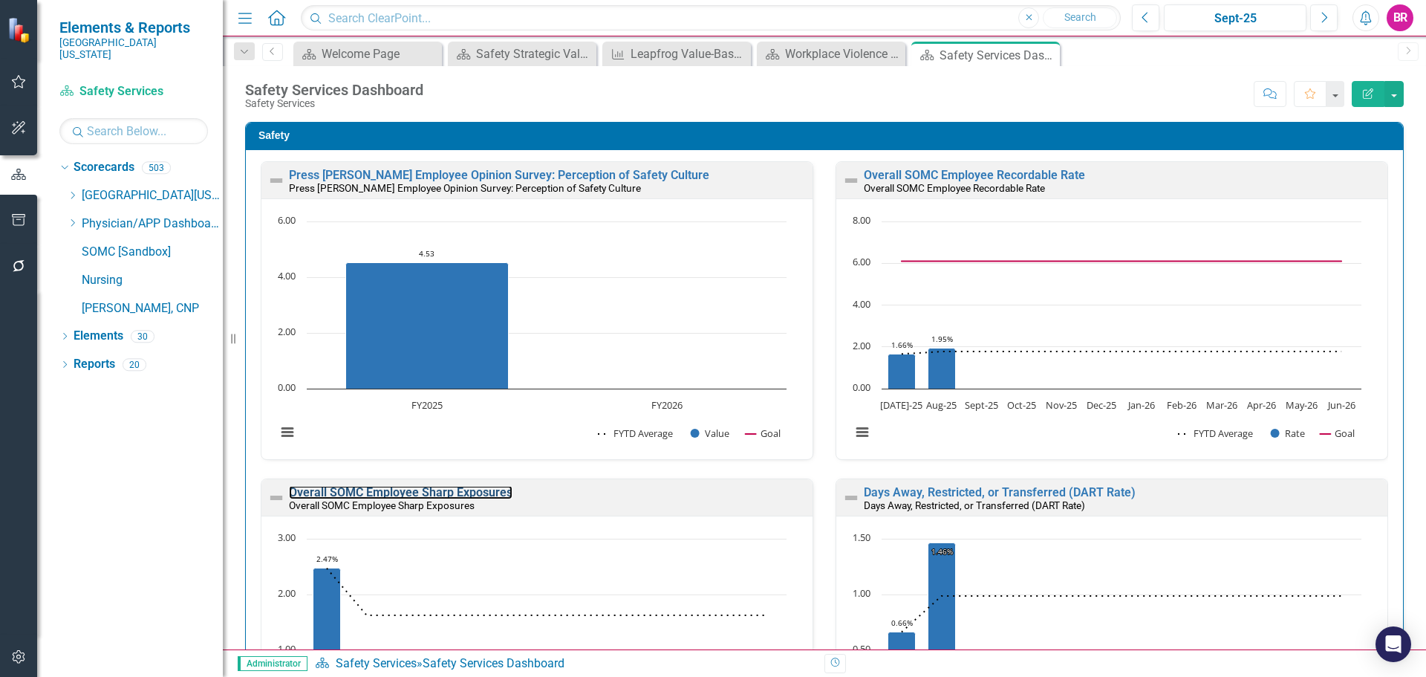
click at [398, 485] on link "Overall SOMC Employee Sharp Exposures" at bounding box center [401, 492] width 224 height 14
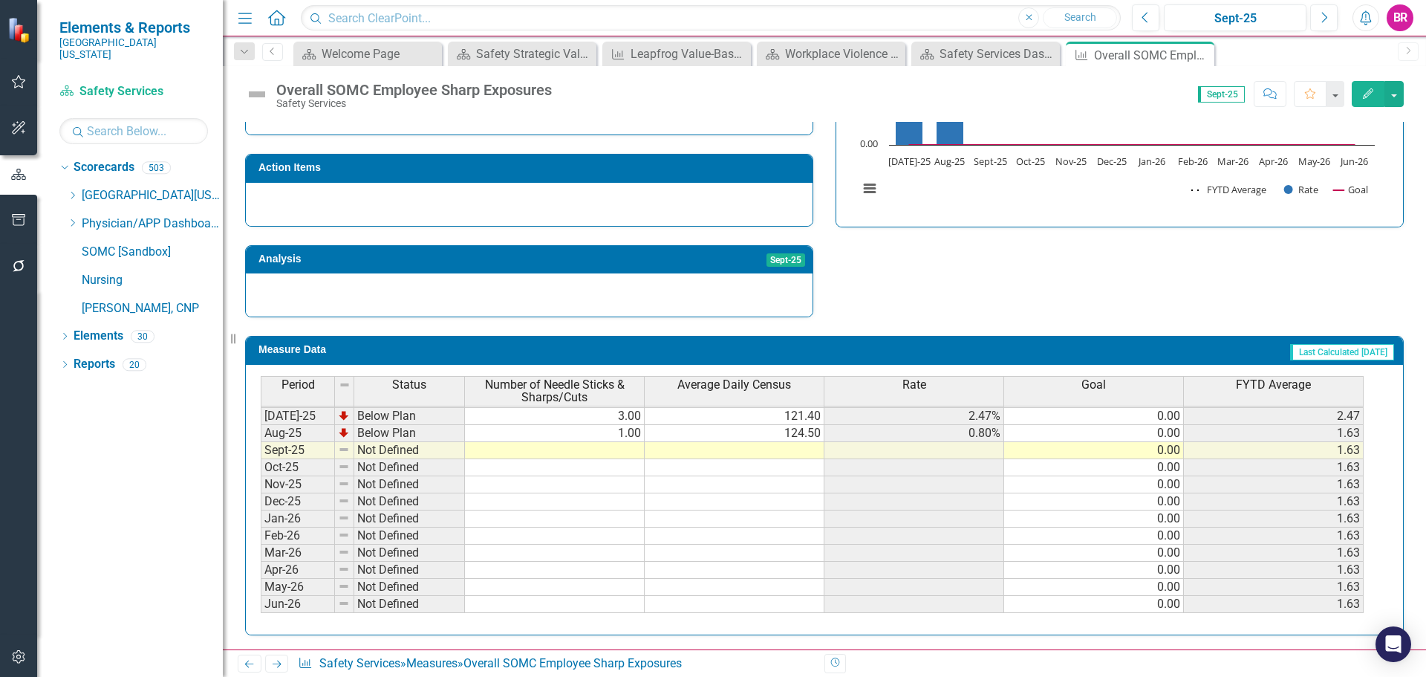
click at [1174, 415] on tbody "Jan-24 Below Plan 2.00 132.50 1.51% 0.00 1.26 Feb-24 Below Plan 1.00 137.50 0.7…" at bounding box center [812, 356] width 1103 height 513
click at [1171, 414] on td "0.00" at bounding box center [1094, 416] width 180 height 17
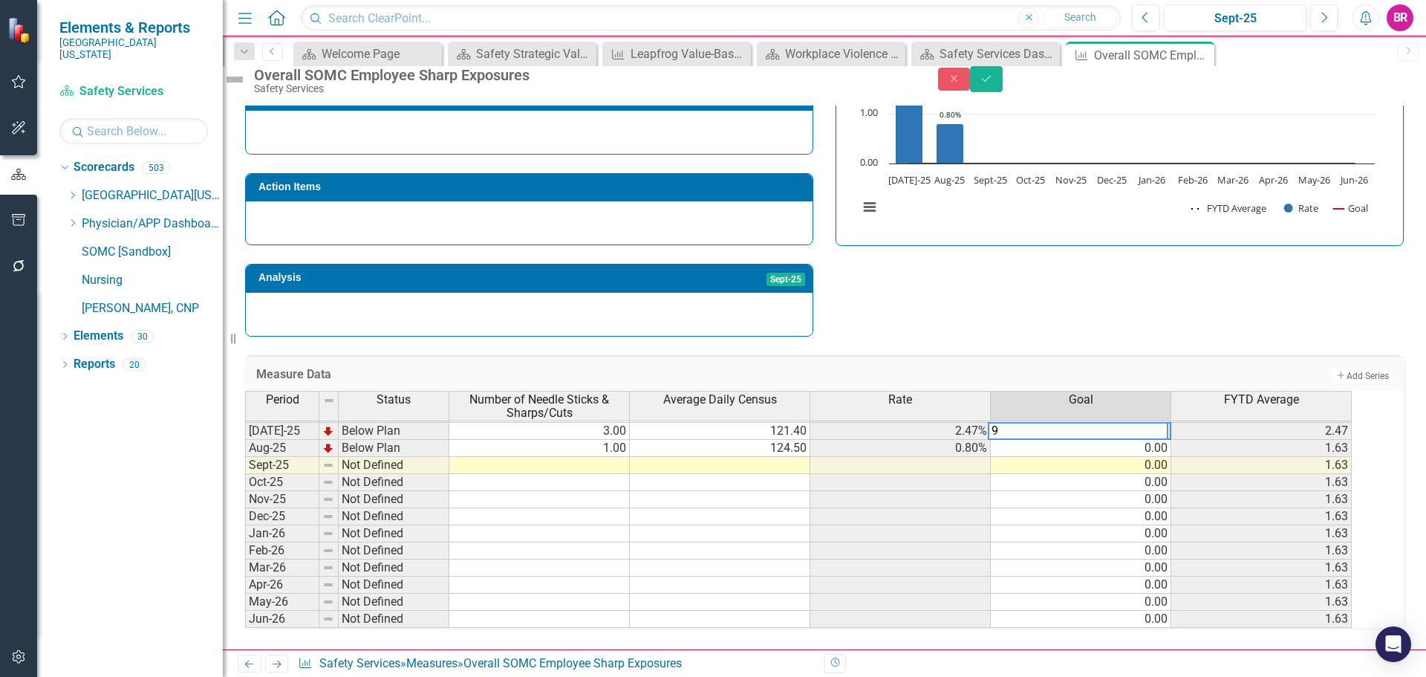
type textarea "9."
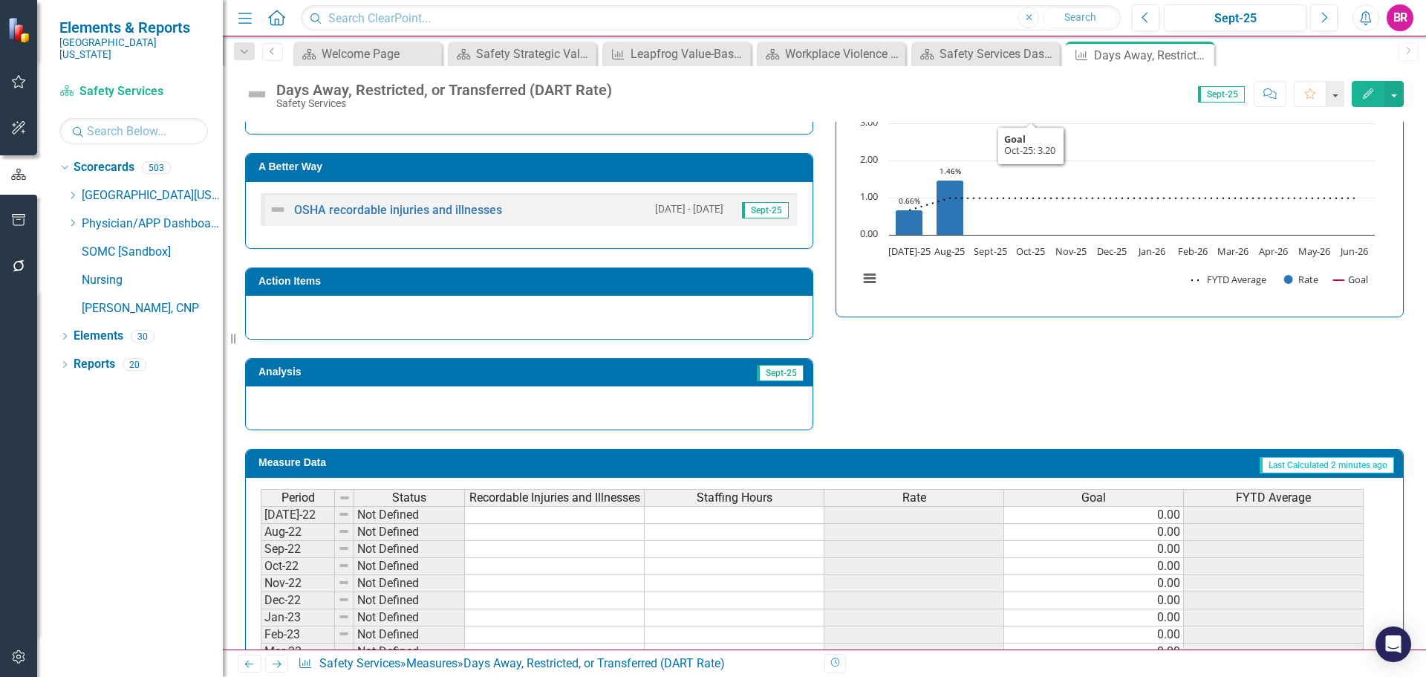
scroll to position [602, 0]
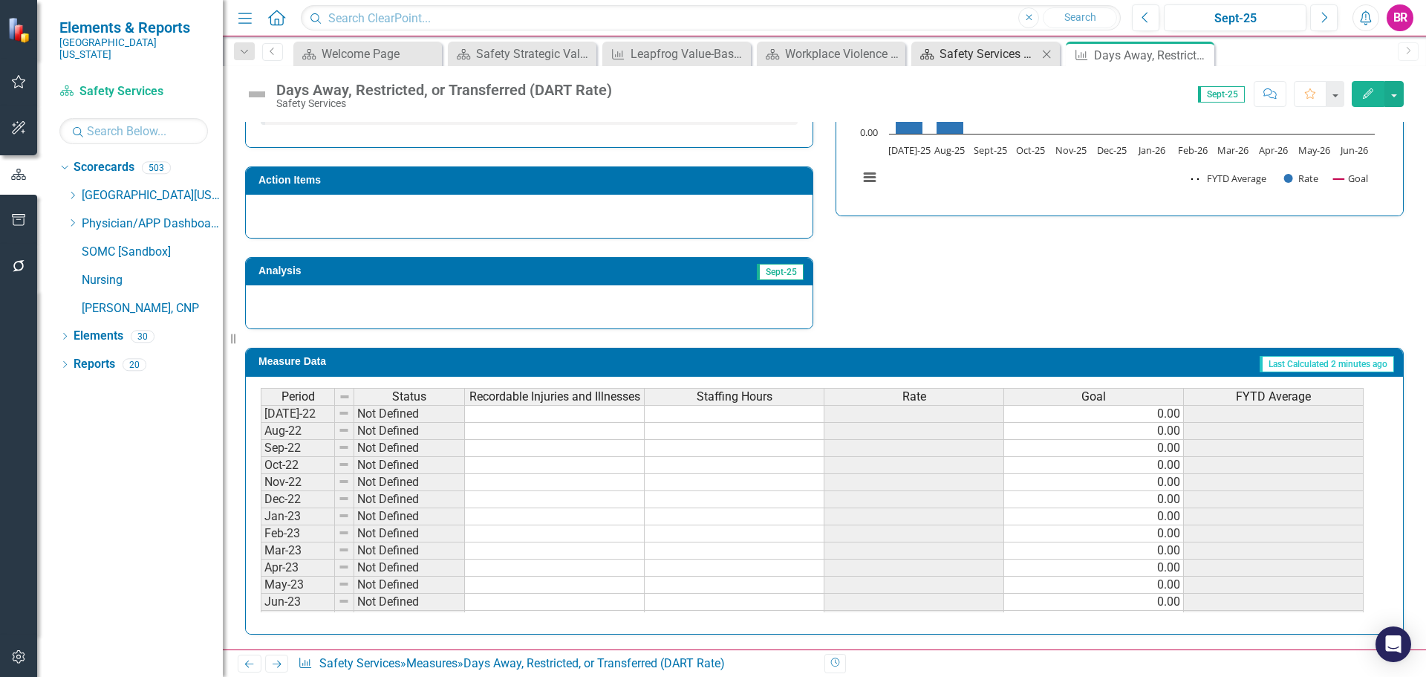
click at [977, 56] on div "Safety Services Dashboard" at bounding box center [989, 54] width 98 height 19
